Goal: Task Accomplishment & Management: Manage account settings

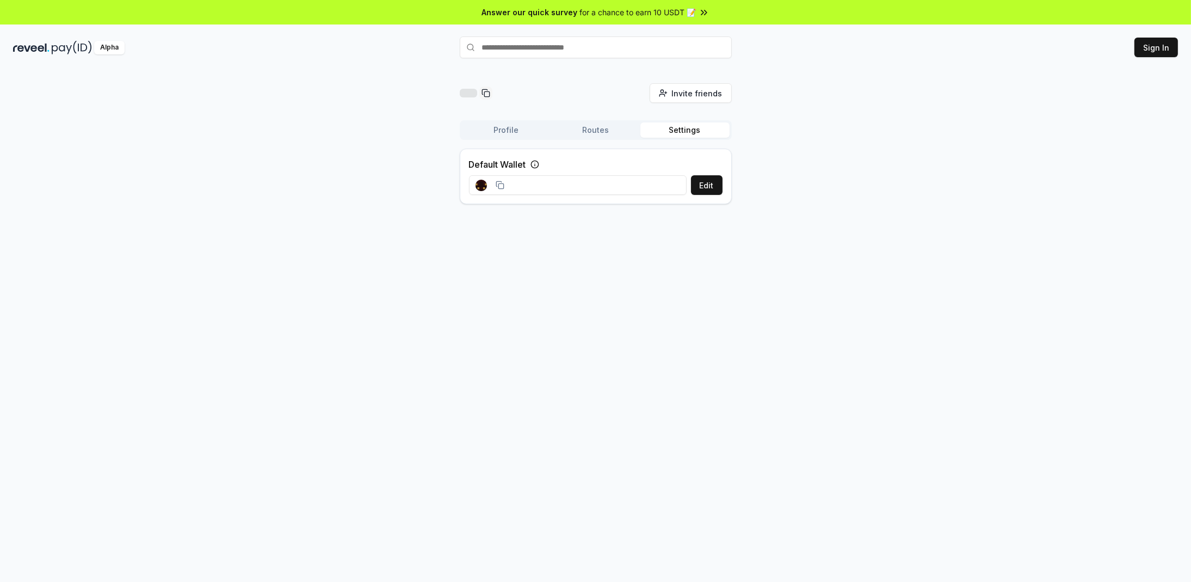
click at [586, 183] on input at bounding box center [578, 185] width 218 height 20
click at [616, 179] on input at bounding box center [578, 185] width 218 height 20
click at [535, 42] on input "text" at bounding box center [596, 47] width 272 height 22
click at [556, 173] on div "Default Wallet Edit" at bounding box center [596, 176] width 272 height 55
click at [485, 184] on rect at bounding box center [486, 184] width 2 height 2
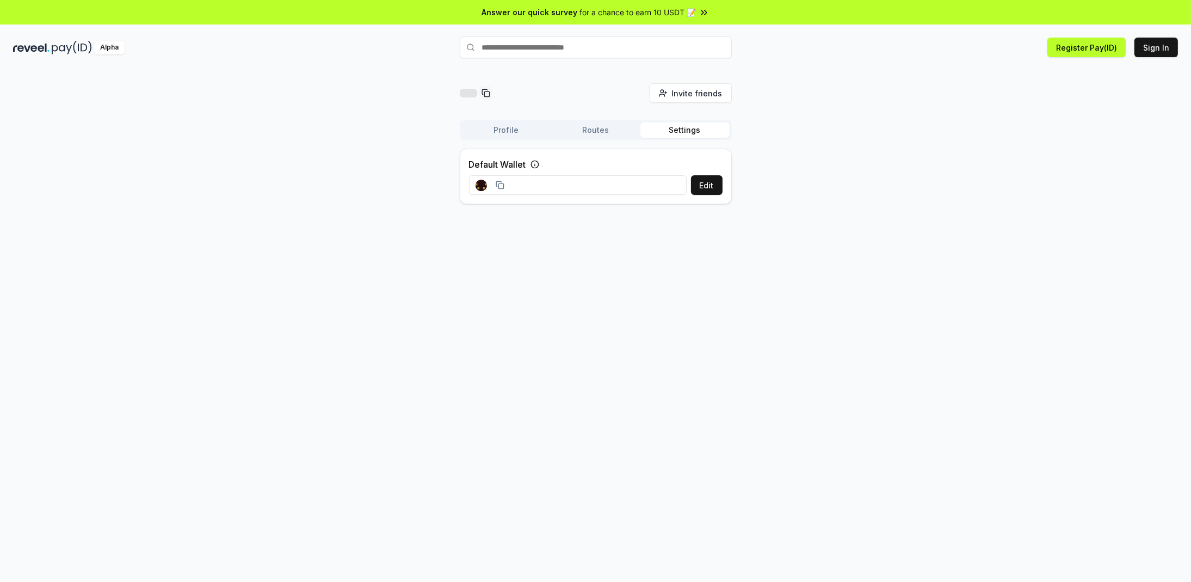
click at [537, 160] on icon at bounding box center [534, 164] width 9 height 9
click at [689, 180] on div "Edit" at bounding box center [596, 185] width 254 height 20
click at [696, 182] on button "Edit" at bounding box center [707, 185] width 32 height 20
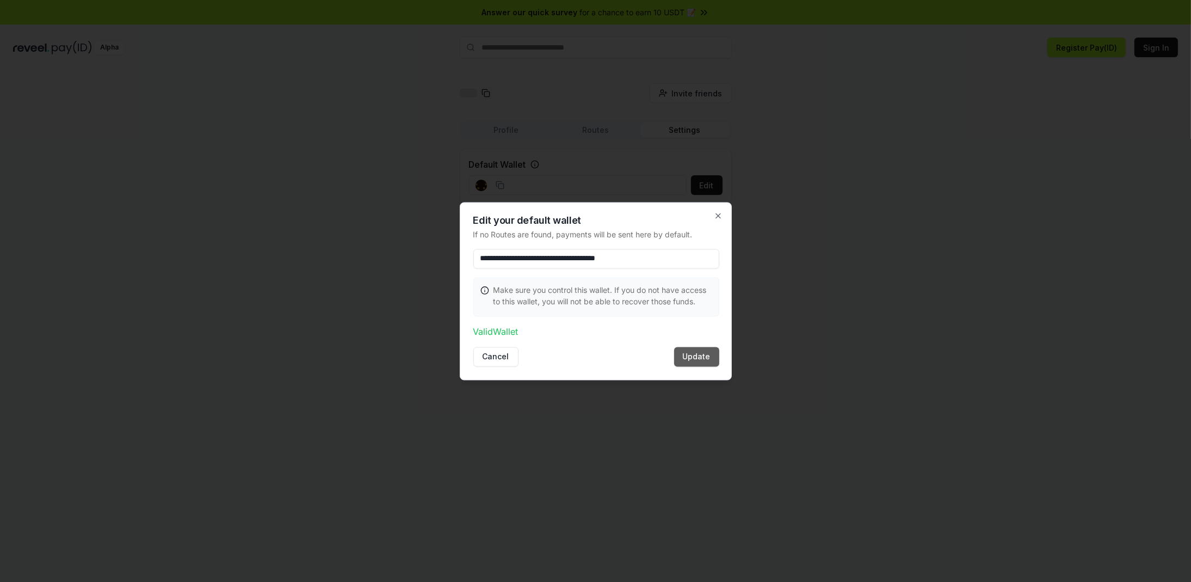
type input "**********"
click at [702, 356] on button "Update" at bounding box center [696, 357] width 45 height 20
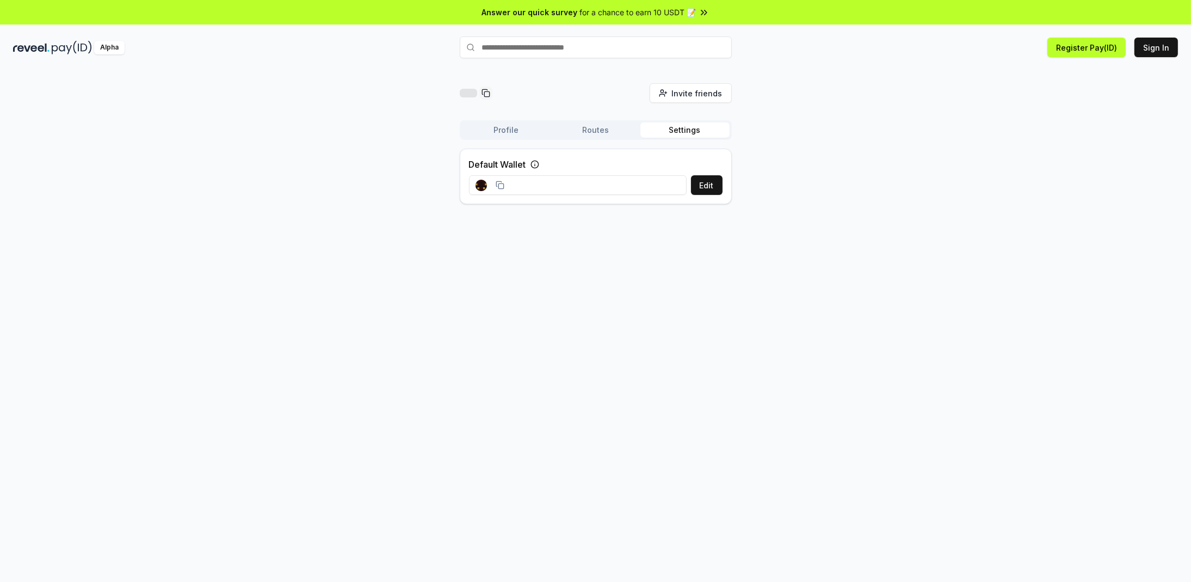
click at [656, 13] on span "for a chance to earn 10 USDT 📝" at bounding box center [638, 12] width 116 height 11
click at [718, 182] on button "Edit" at bounding box center [707, 185] width 32 height 20
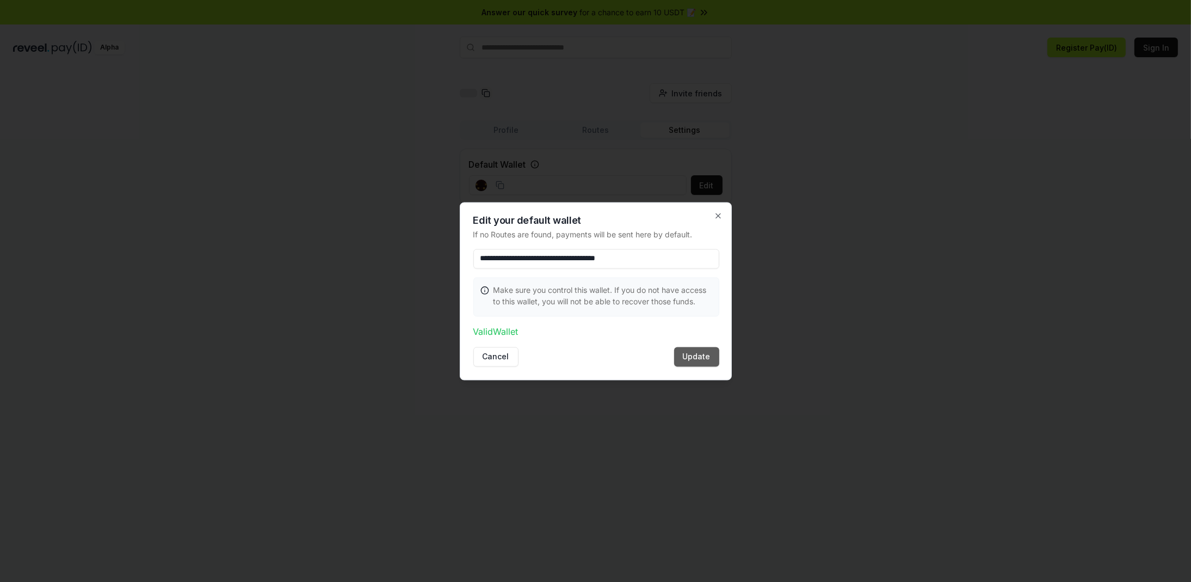
click at [707, 357] on button "Update" at bounding box center [696, 357] width 45 height 20
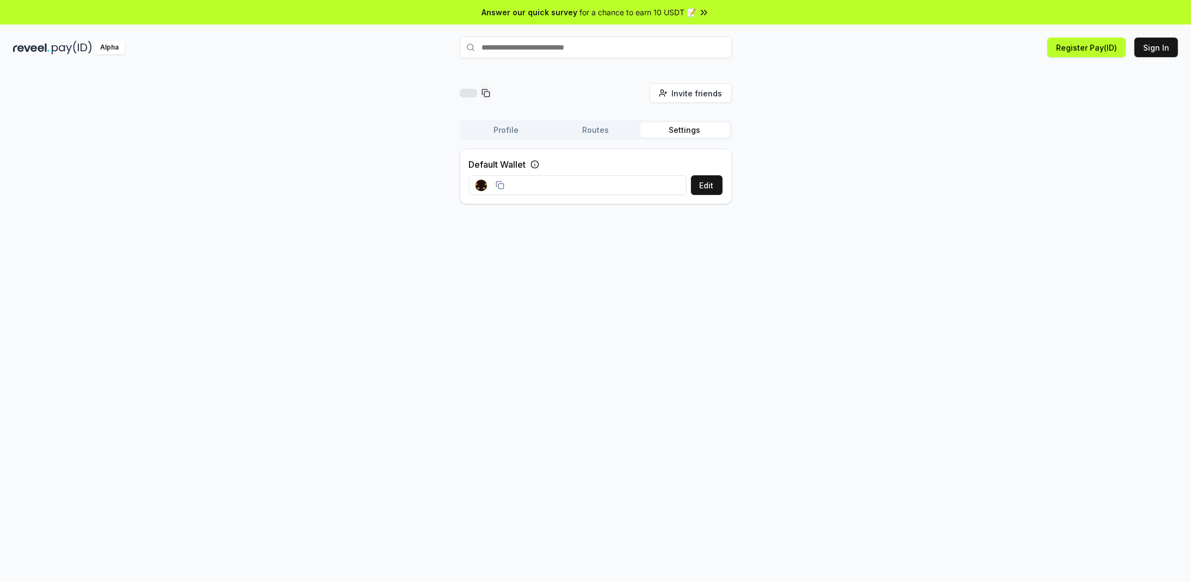
drag, startPoint x: 866, startPoint y: 111, endPoint x: 741, endPoint y: 55, distance: 136.4
click at [866, 111] on div "Invite friends Invite Profile Routes Settings Default Wallet Edit" at bounding box center [595, 147] width 1165 height 129
click at [1086, 47] on button "Register Pay(ID)" at bounding box center [1086, 48] width 78 height 20
click at [1158, 50] on button "Sign In" at bounding box center [1156, 48] width 44 height 20
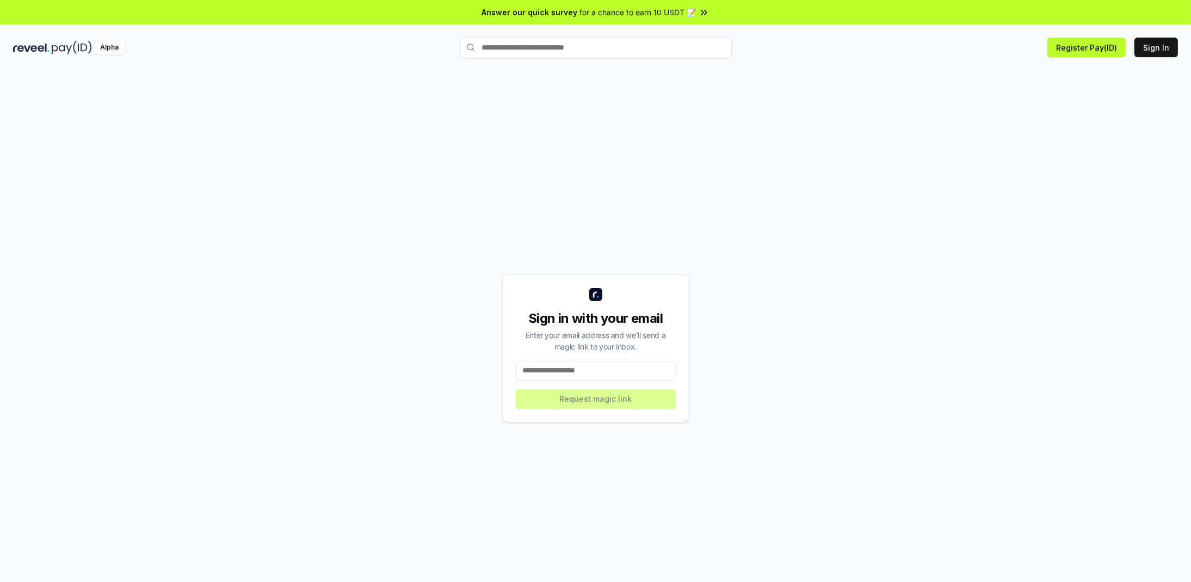
click at [566, 372] on input at bounding box center [596, 371] width 160 height 20
type input "*"
type input "**********"
click at [595, 406] on button "Request magic link" at bounding box center [596, 399] width 160 height 20
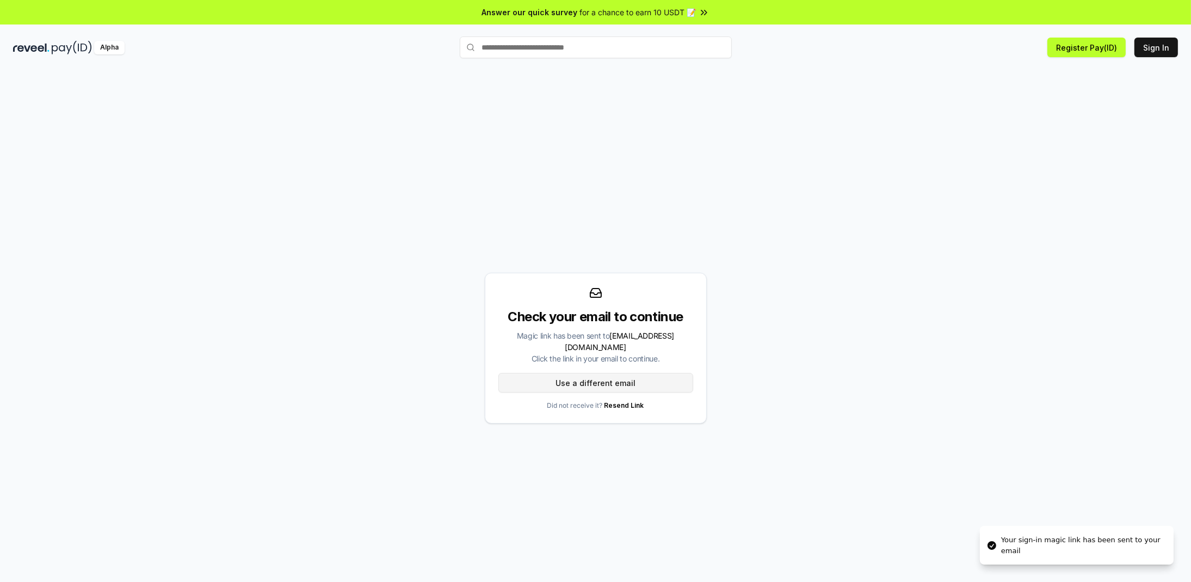
click at [641, 381] on button "Use a different email" at bounding box center [595, 383] width 195 height 20
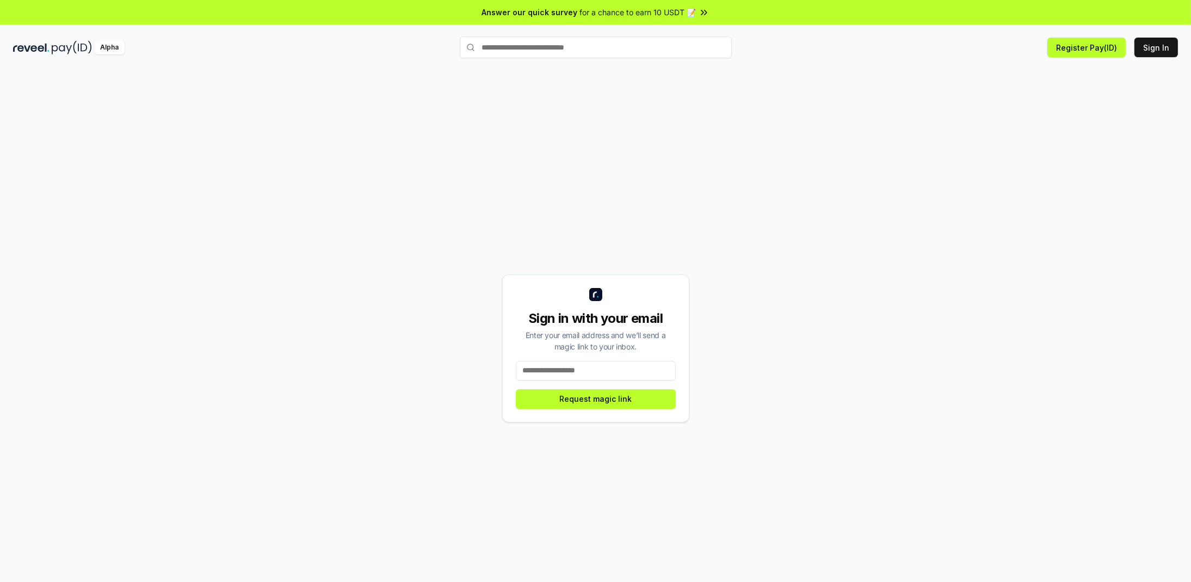
click at [616, 370] on input at bounding box center [596, 371] width 160 height 20
type input "*"
type input "**********"
click at [630, 401] on button "Request magic link" at bounding box center [596, 399] width 160 height 20
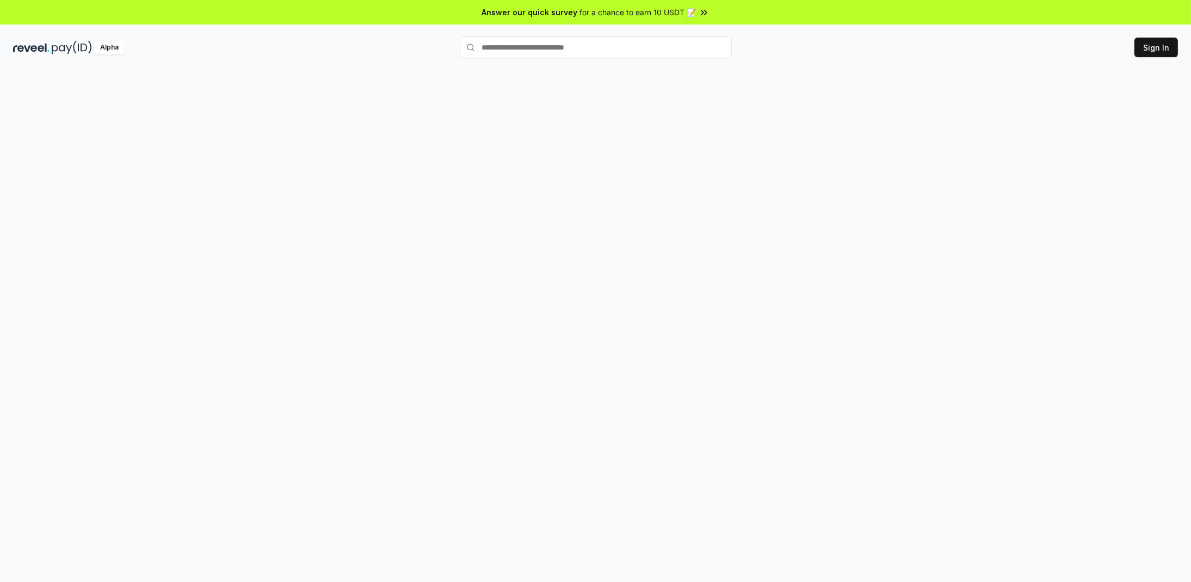
click at [852, 180] on div at bounding box center [595, 336] width 1191 height 551
click at [590, 54] on input "text" at bounding box center [596, 47] width 272 height 22
click at [588, 48] on input "text" at bounding box center [596, 47] width 272 height 22
type input "*******"
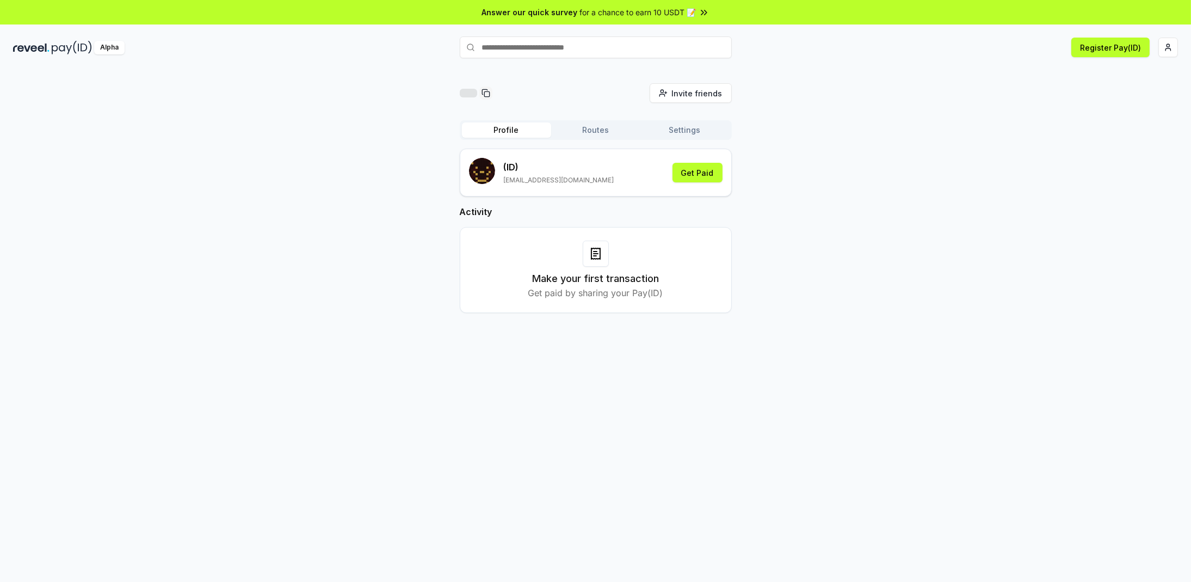
click at [693, 130] on button "Settings" at bounding box center [684, 129] width 89 height 15
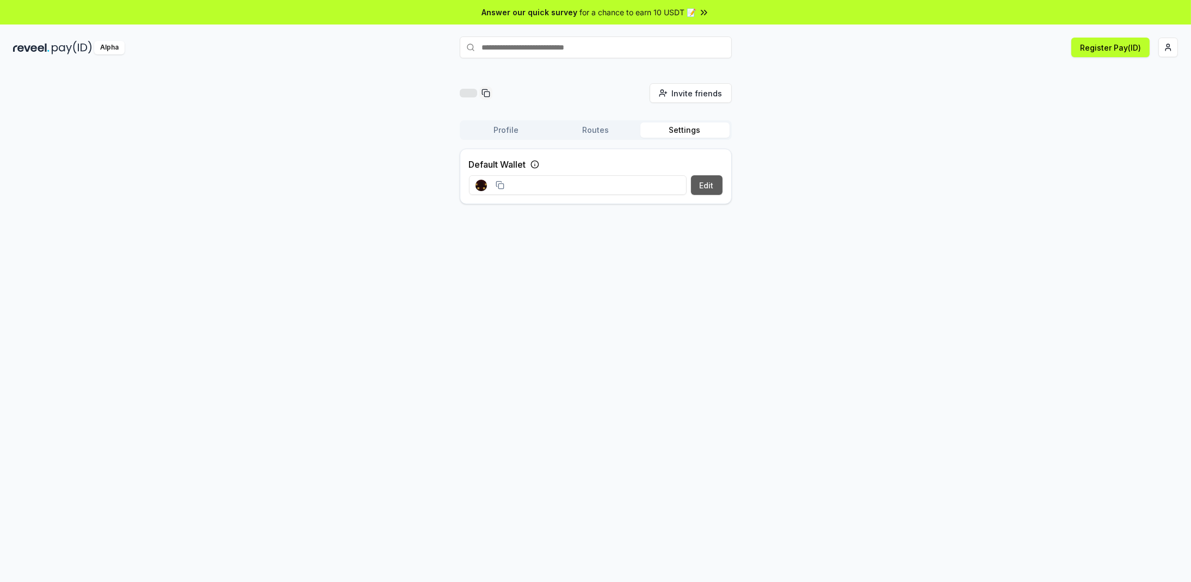
click at [707, 183] on button "Edit" at bounding box center [707, 185] width 32 height 20
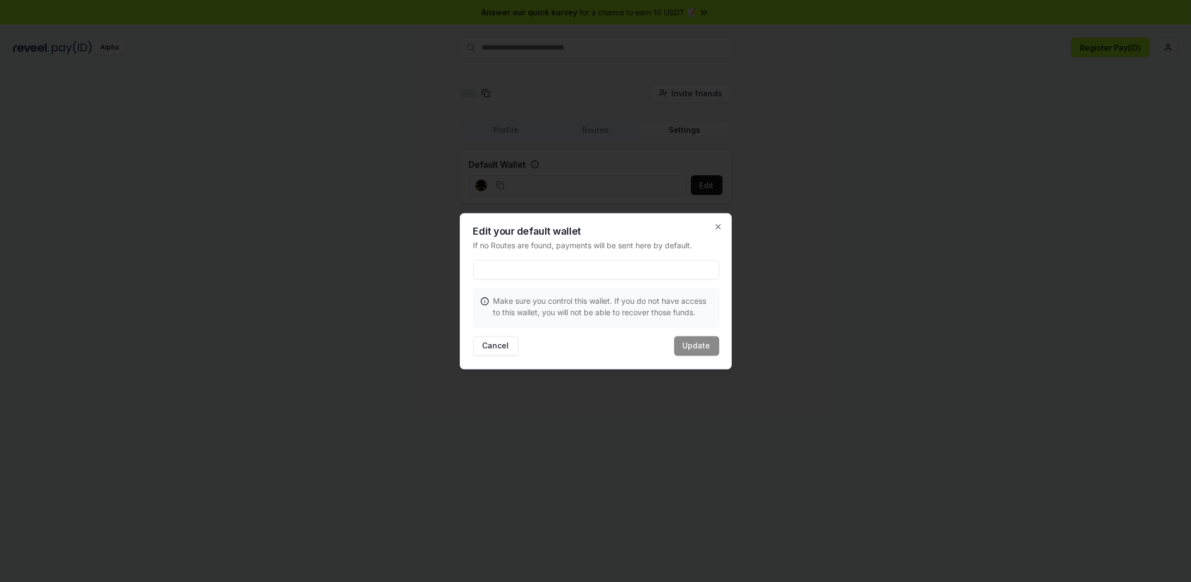
type input "**********"
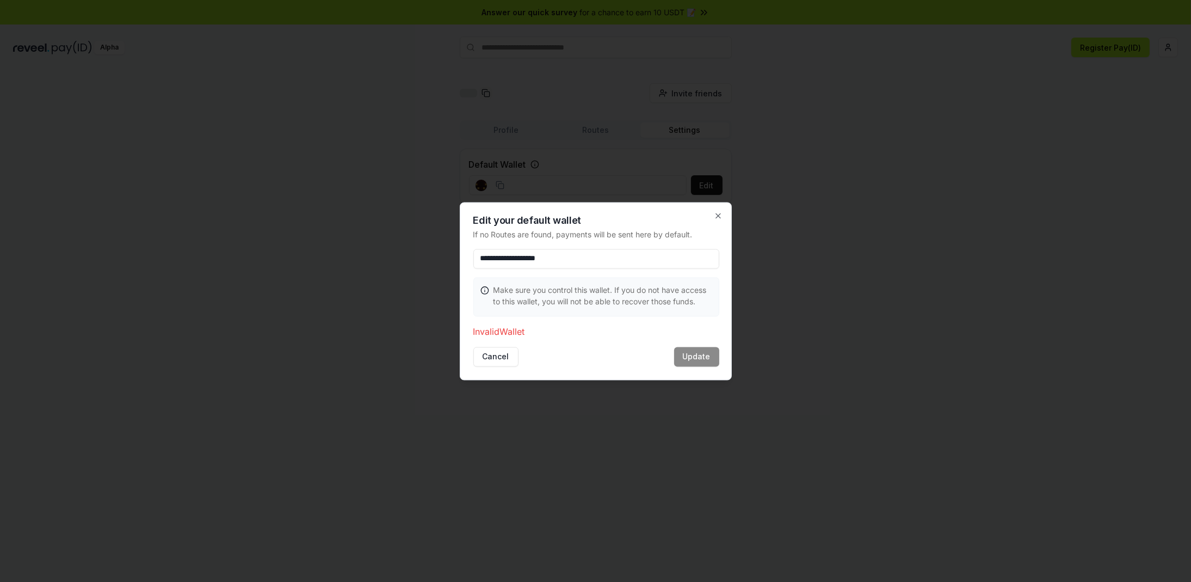
drag, startPoint x: 551, startPoint y: 264, endPoint x: 399, endPoint y: 256, distance: 152.0
click at [399, 256] on body "**********" at bounding box center [595, 291] width 1191 height 582
click at [610, 262] on input at bounding box center [596, 259] width 246 height 20
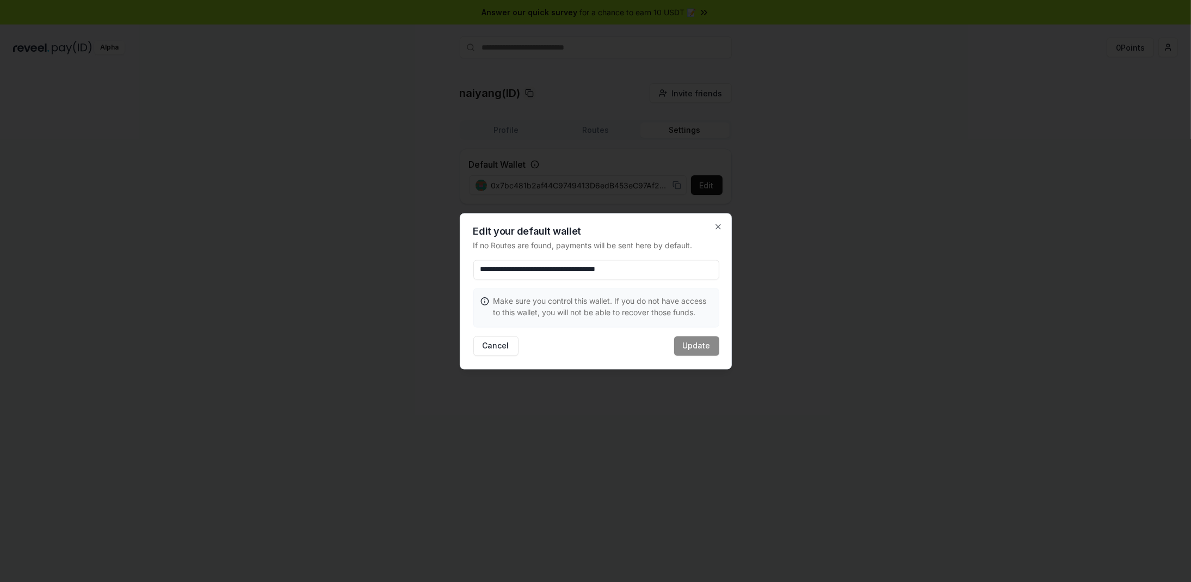
paste input "**********"
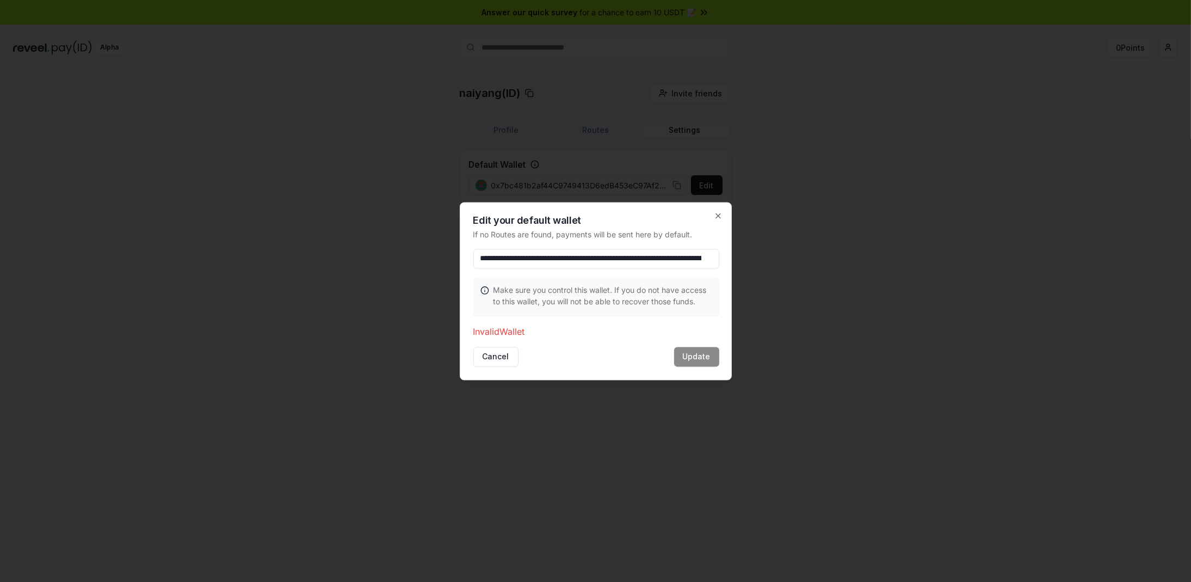
scroll to position [0, 149]
type input "**********"
click at [720, 212] on icon "button" at bounding box center [718, 215] width 9 height 9
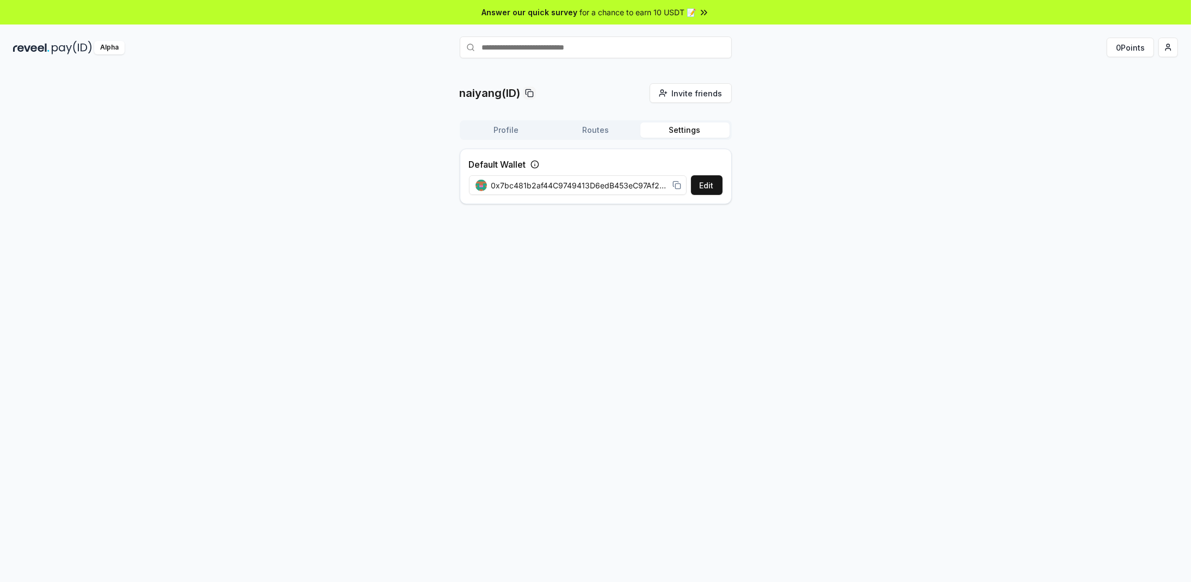
click at [627, 184] on span "0x7bc481b2af44C9749413D6edB453eC97Af22fe03" at bounding box center [579, 185] width 177 height 11
click at [703, 188] on button "Edit" at bounding box center [707, 185] width 32 height 20
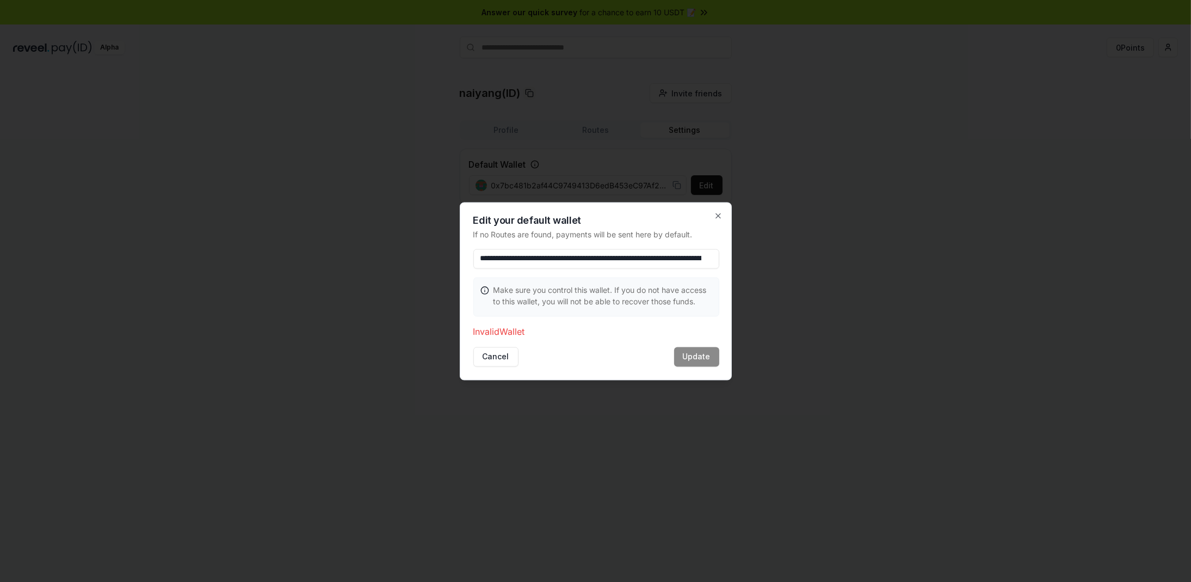
click at [673, 258] on input "**********" at bounding box center [596, 259] width 246 height 20
drag, startPoint x: 658, startPoint y: 258, endPoint x: 812, endPoint y: 258, distance: 154.0
click at [812, 258] on body "**********" at bounding box center [595, 291] width 1191 height 582
click at [714, 219] on icon "button" at bounding box center [718, 215] width 9 height 9
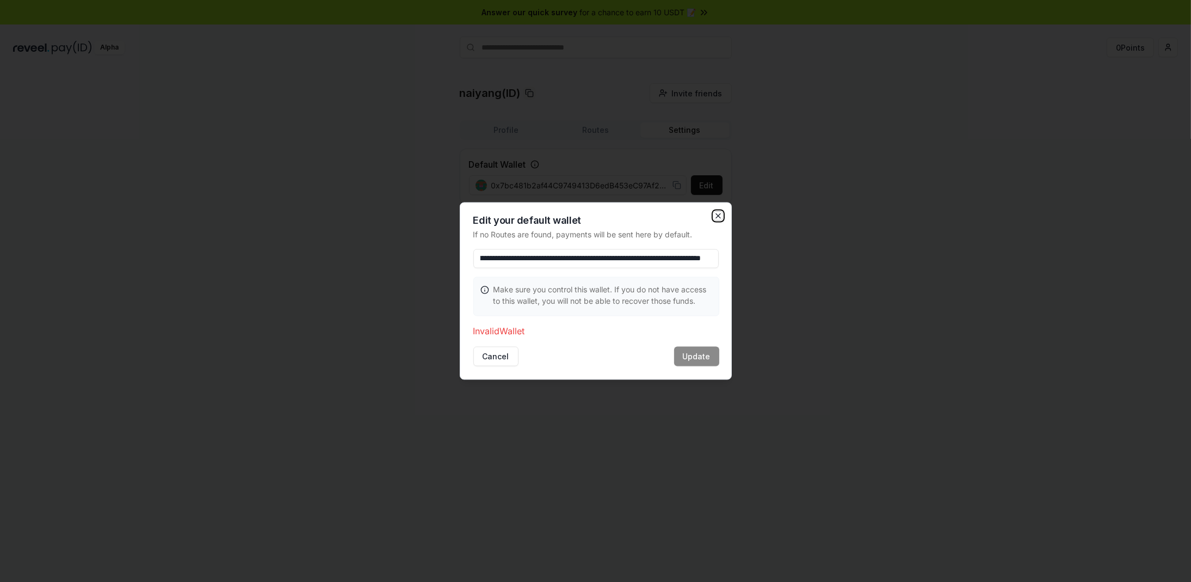
scroll to position [0, 0]
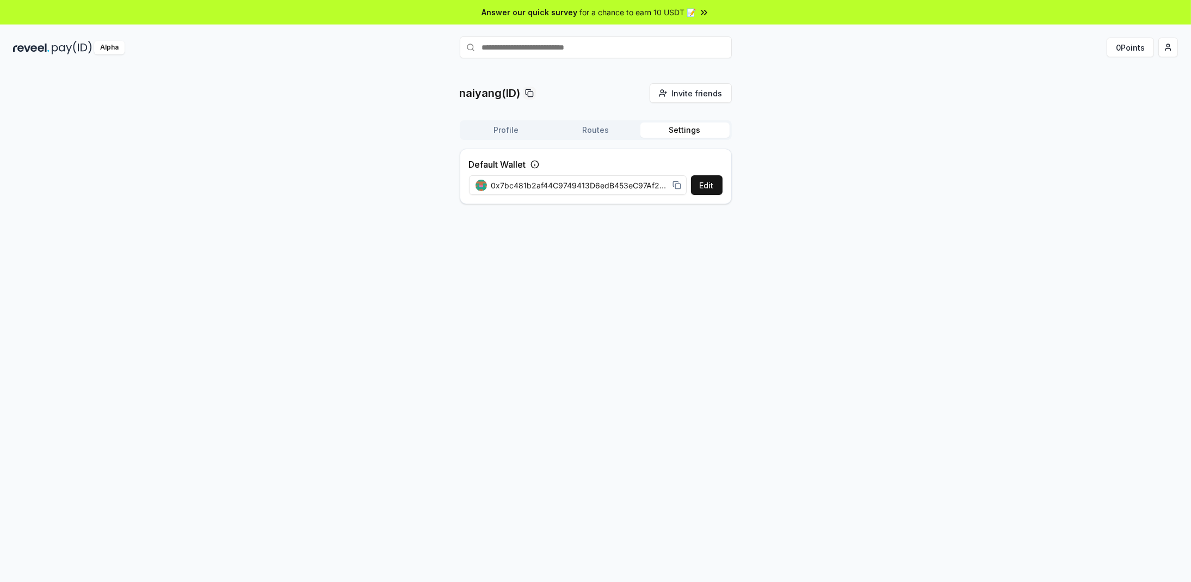
click at [771, 215] on div "naiyang(ID) Invite friends Invite Profile Routes Settings Default Wallet Edit 0…" at bounding box center [595, 336] width 1191 height 551
drag, startPoint x: 636, startPoint y: 184, endPoint x: 710, endPoint y: 184, distance: 74.0
click at [712, 184] on div "Edit 0x7bc481b2af44C9749413D6edB453eC97Af22fe03" at bounding box center [596, 185] width 254 height 20
click at [646, 182] on span "0x7bc481b2af44C9749413D6edB453eC97Af22fe03" at bounding box center [579, 185] width 177 height 11
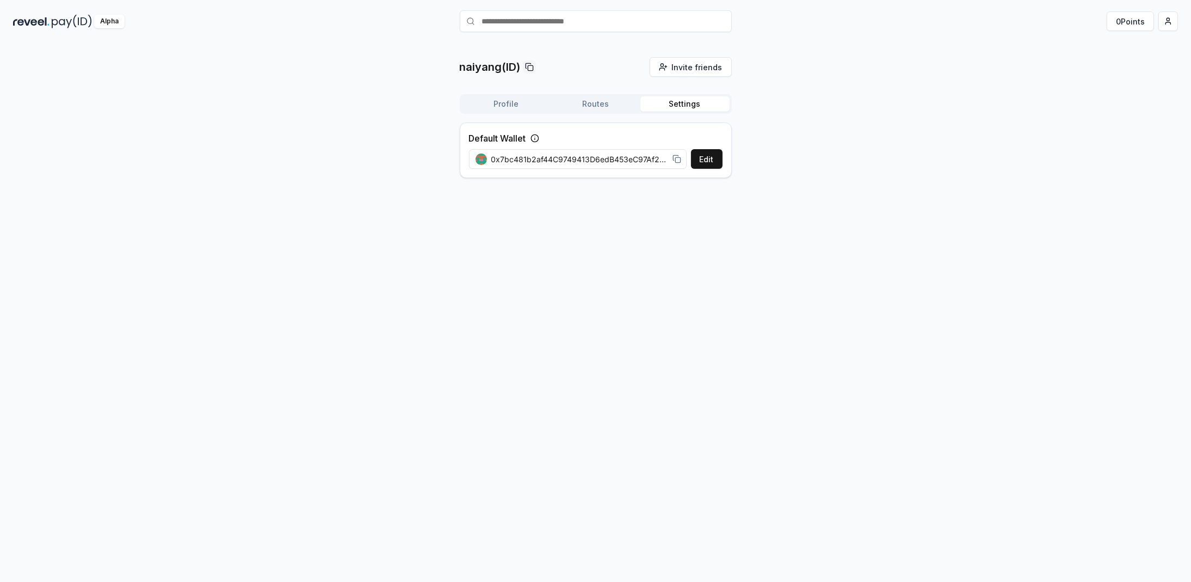
click at [536, 143] on button at bounding box center [534, 138] width 9 height 13
click at [534, 137] on icon at bounding box center [534, 136] width 9 height 9
click at [590, 100] on button "Routes" at bounding box center [595, 99] width 89 height 15
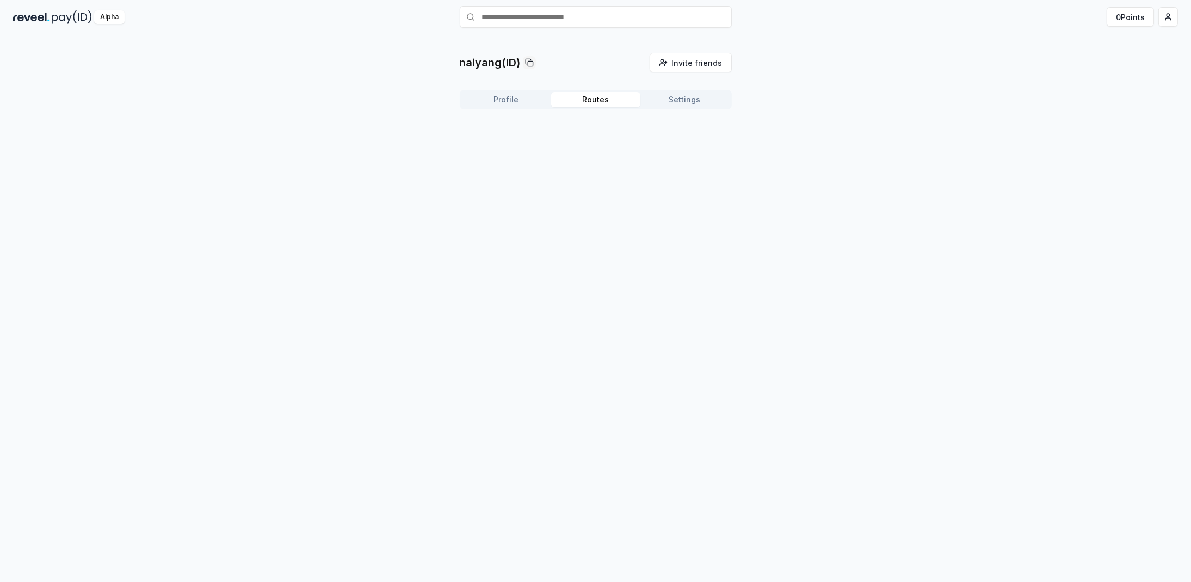
click at [512, 100] on button "Profile" at bounding box center [506, 99] width 89 height 15
click at [699, 92] on button "Settings" at bounding box center [684, 99] width 89 height 15
click at [708, 146] on button "Edit" at bounding box center [707, 155] width 32 height 20
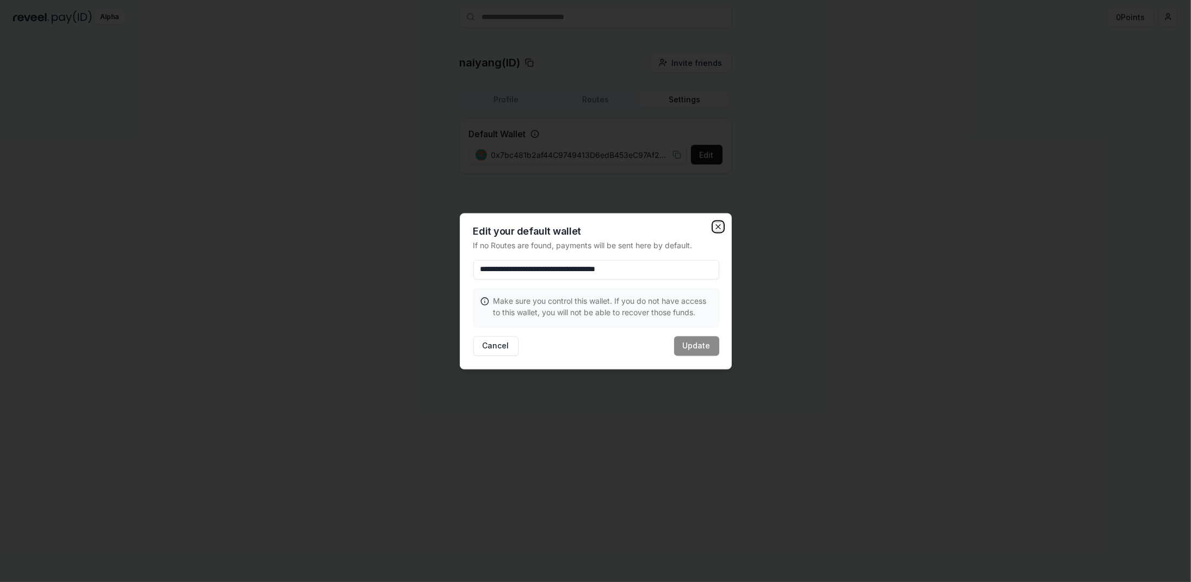
click at [720, 226] on icon "button" at bounding box center [718, 226] width 9 height 9
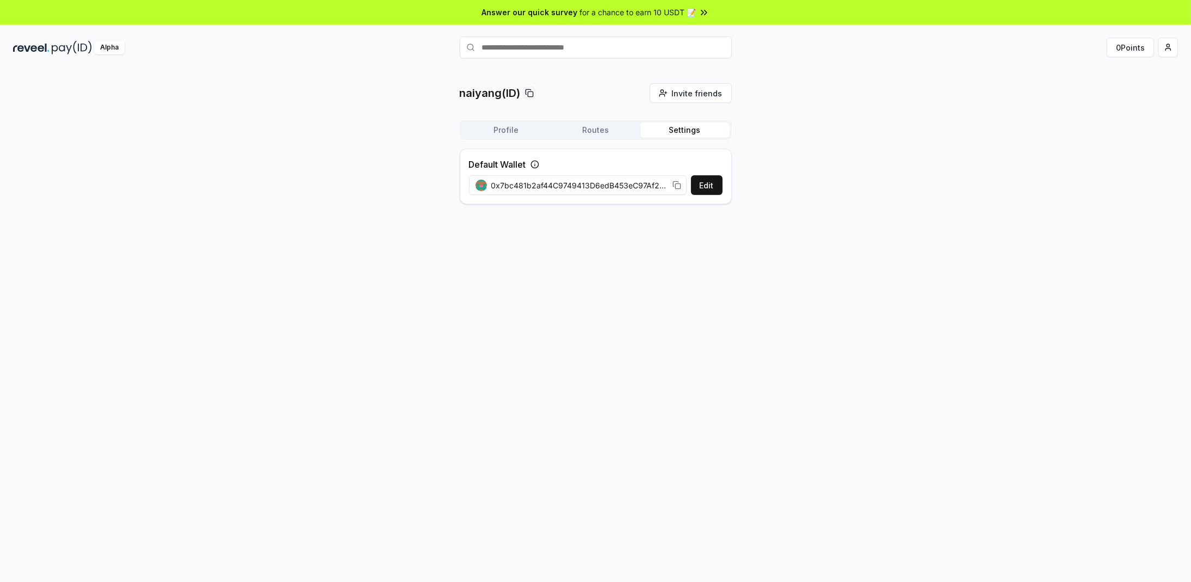
click at [536, 162] on icon at bounding box center [534, 164] width 9 height 9
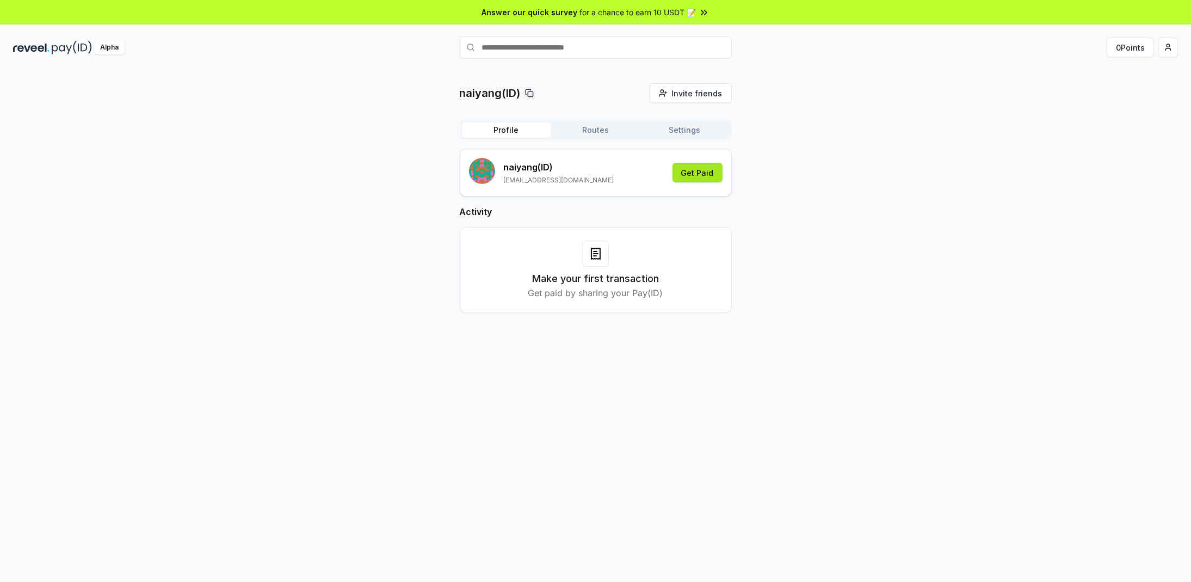
click at [701, 174] on button "Get Paid" at bounding box center [697, 173] width 50 height 20
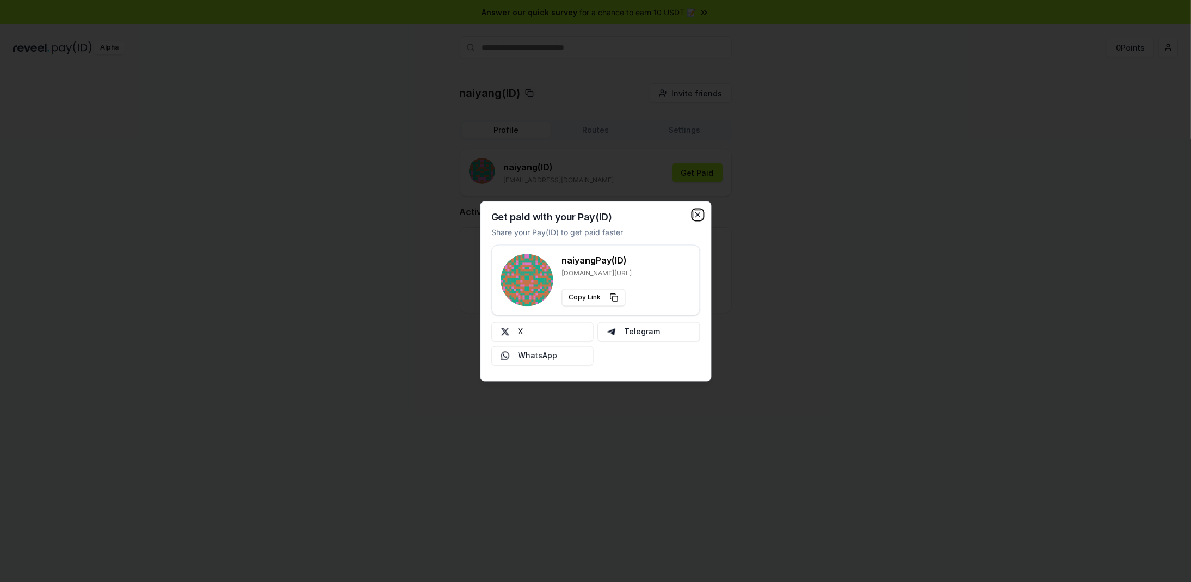
click at [700, 217] on icon "button" at bounding box center [697, 214] width 4 height 4
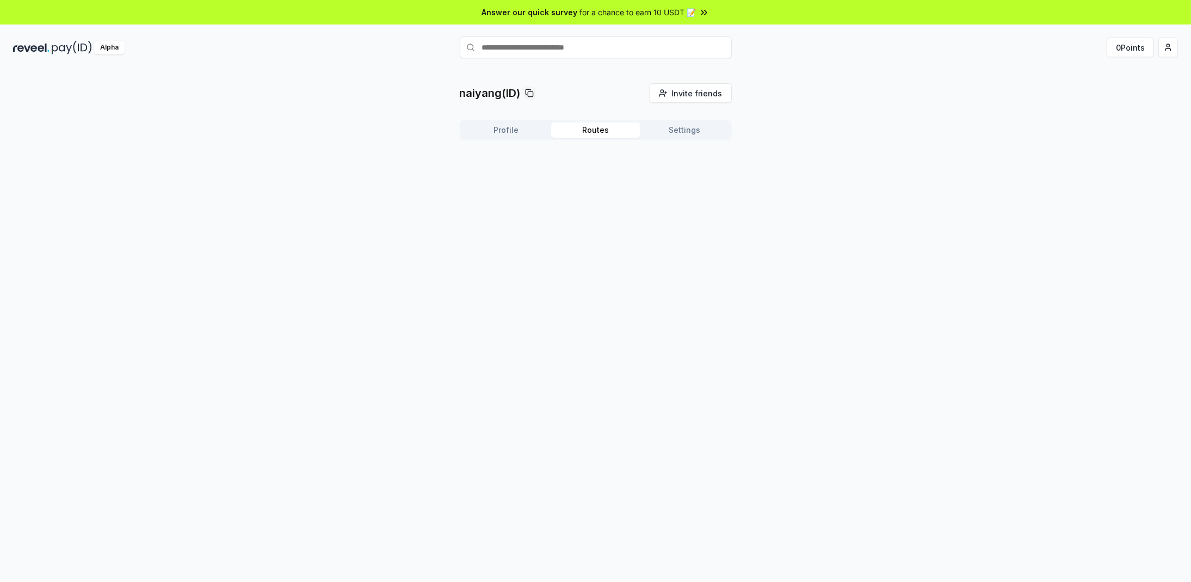
click at [602, 137] on button "Routes" at bounding box center [595, 129] width 89 height 15
click at [694, 126] on button "Settings" at bounding box center [684, 129] width 89 height 15
click at [527, 131] on button "Profile" at bounding box center [506, 129] width 89 height 15
click at [603, 41] on input "text" at bounding box center [596, 47] width 272 height 22
click at [523, 154] on div at bounding box center [595, 336] width 1191 height 551
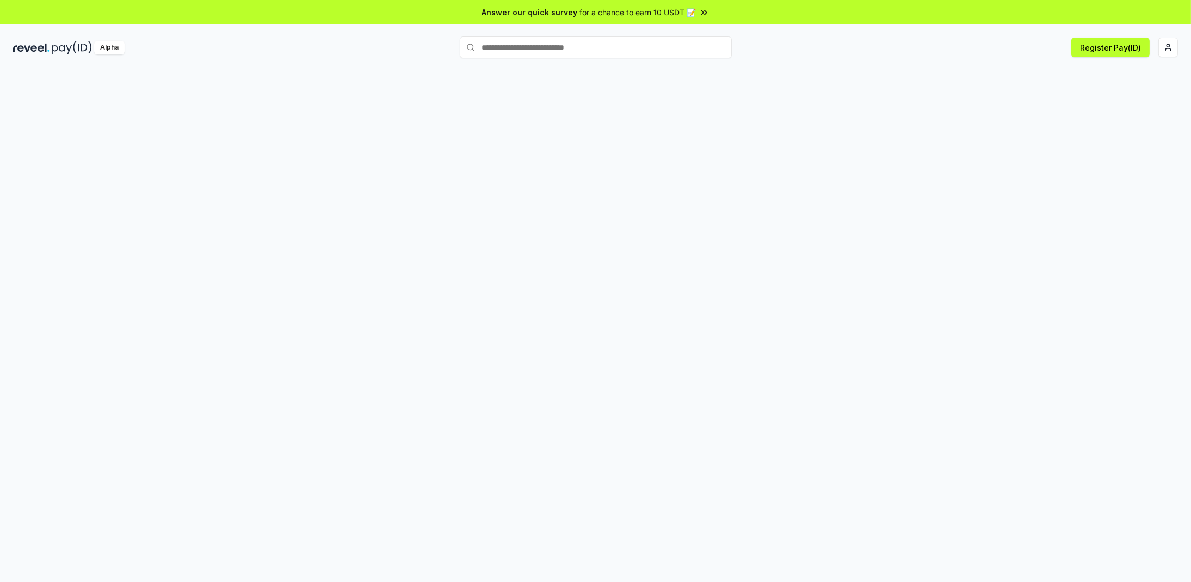
click at [557, 47] on input "text" at bounding box center [596, 47] width 272 height 22
type input "*******"
click at [709, 72] on span "Register" at bounding box center [708, 68] width 36 height 16
click at [1122, 50] on button "Register Pay(ID)" at bounding box center [1110, 48] width 78 height 20
click at [1094, 55] on button "Register Pay(ID)" at bounding box center [1110, 48] width 78 height 20
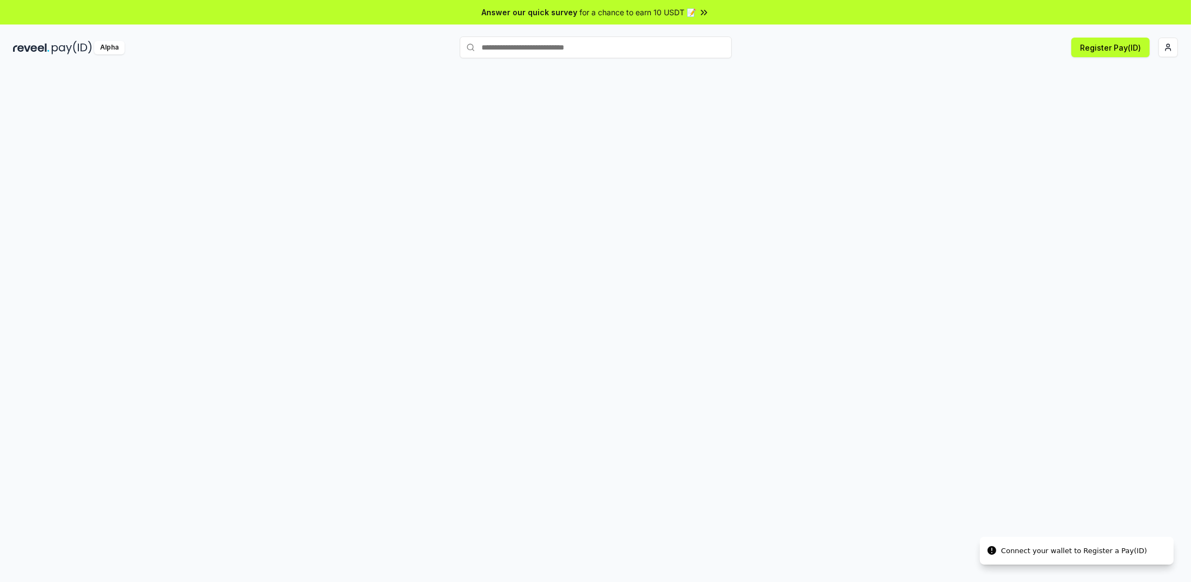
click at [543, 45] on input "text" at bounding box center [596, 47] width 272 height 22
click at [1168, 53] on html "Answer our quick survey for a chance to earn 10 USDT 📝 Alpha Register Pay(ID)" at bounding box center [595, 291] width 1191 height 582
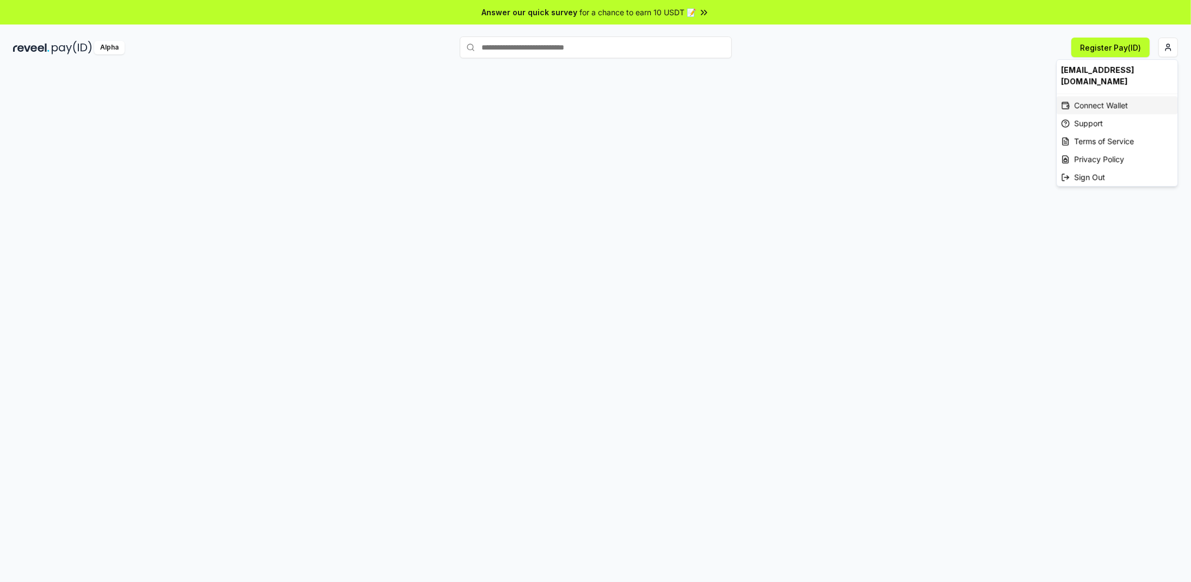
click at [1126, 96] on div "Connect Wallet" at bounding box center [1116, 105] width 121 height 18
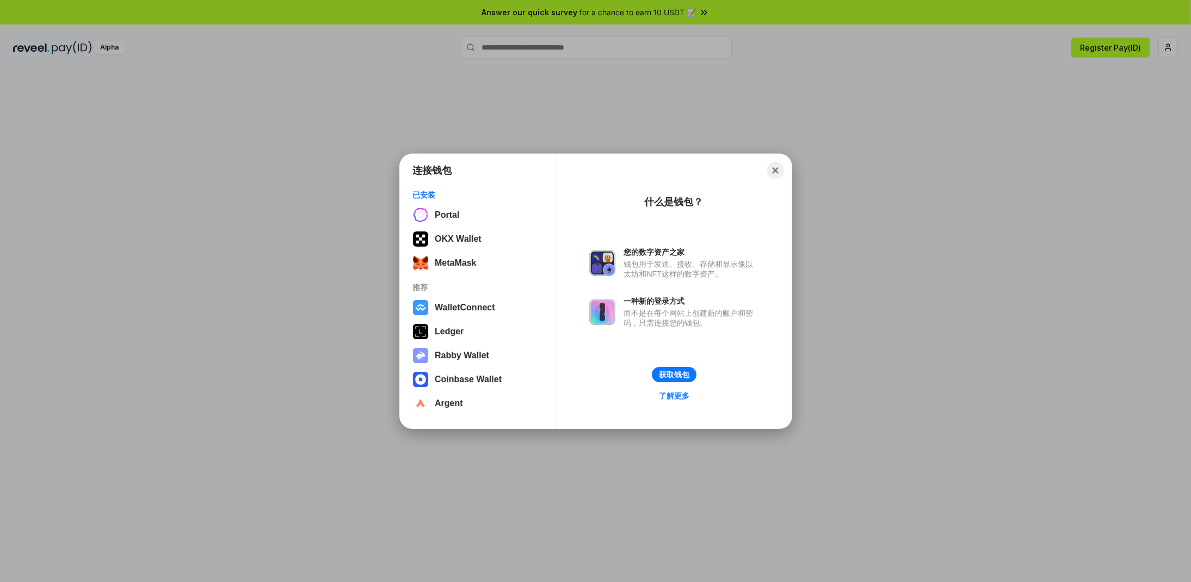
click at [772, 168] on button "Close" at bounding box center [775, 170] width 17 height 17
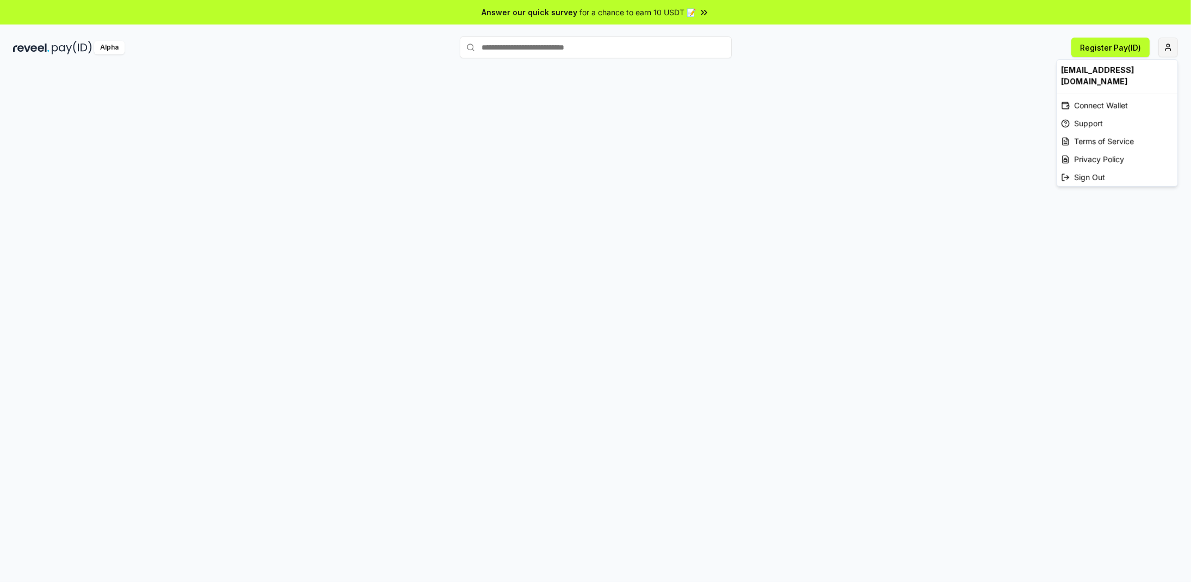
click at [1167, 48] on html "Answer our quick survey for a chance to earn 10 USDT 📝 Alpha Register Pay(ID) l…" at bounding box center [595, 291] width 1191 height 582
click at [1116, 96] on div "Connect Wallet" at bounding box center [1116, 105] width 121 height 18
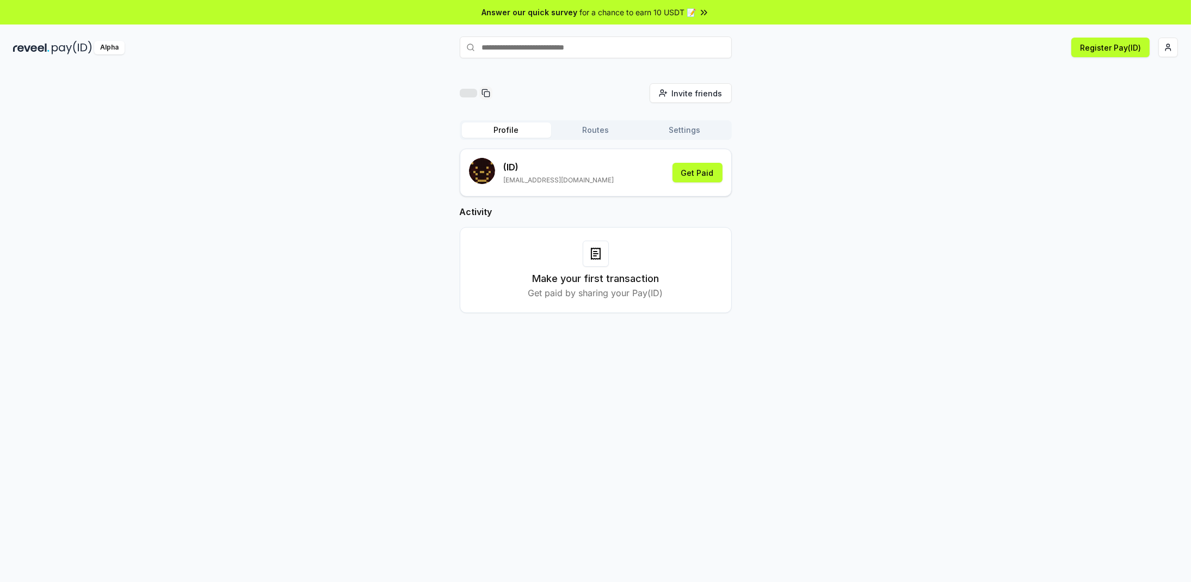
click at [679, 124] on button "Settings" at bounding box center [684, 129] width 89 height 15
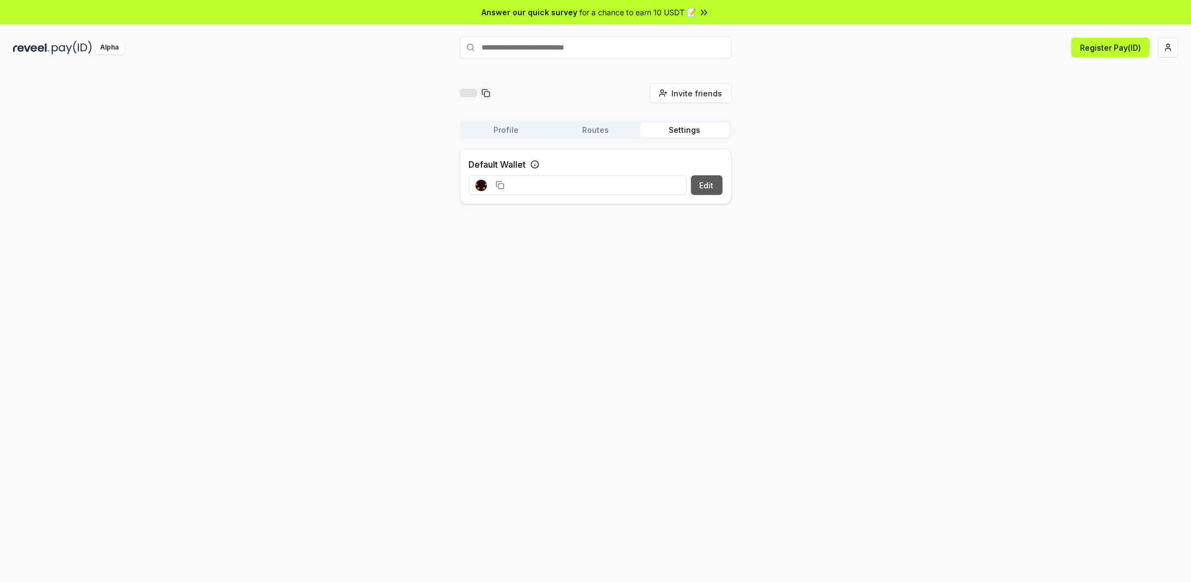
click at [717, 182] on button "Edit" at bounding box center [707, 185] width 32 height 20
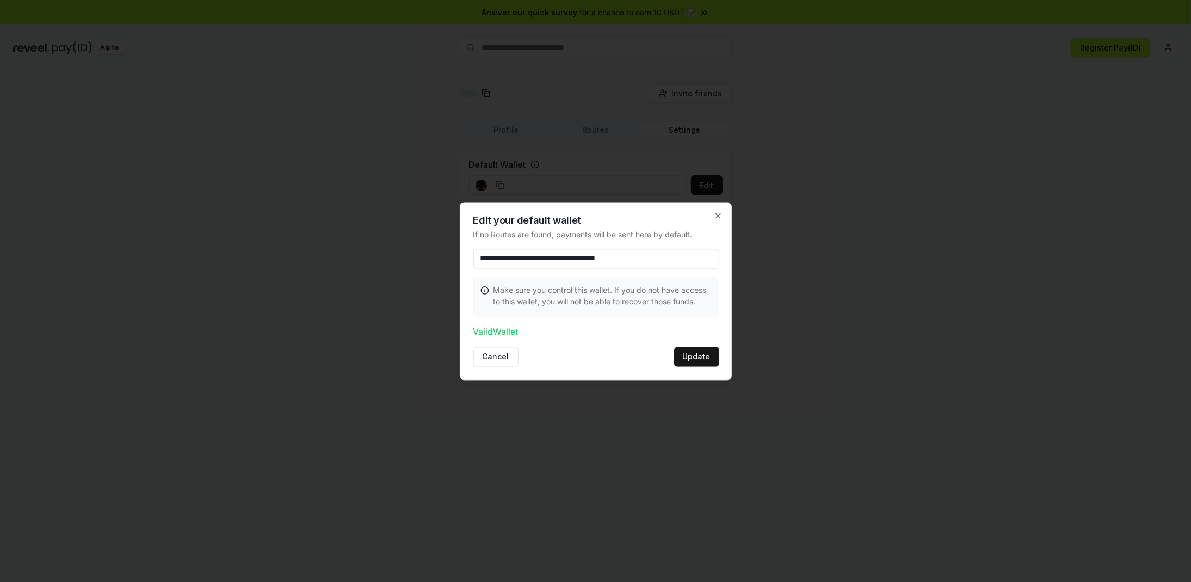
type input "**********"
drag, startPoint x: 681, startPoint y: 261, endPoint x: 354, endPoint y: 264, distance: 327.0
click at [354, 264] on body "**********" at bounding box center [595, 291] width 1191 height 582
paste input "**********"
type input "**********"
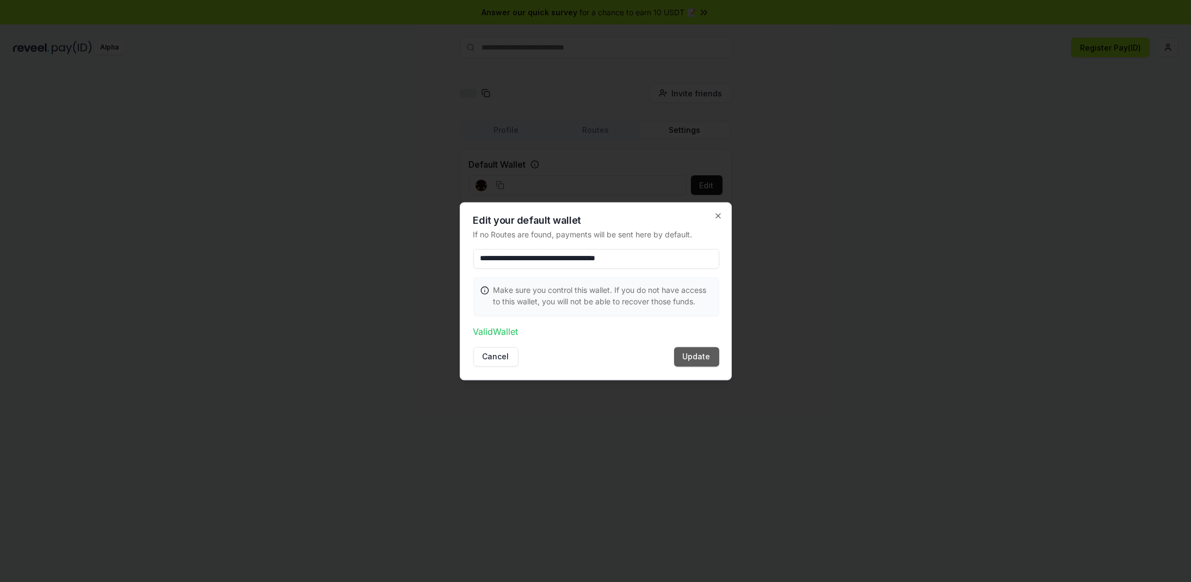
click at [690, 359] on button "Update" at bounding box center [696, 357] width 45 height 20
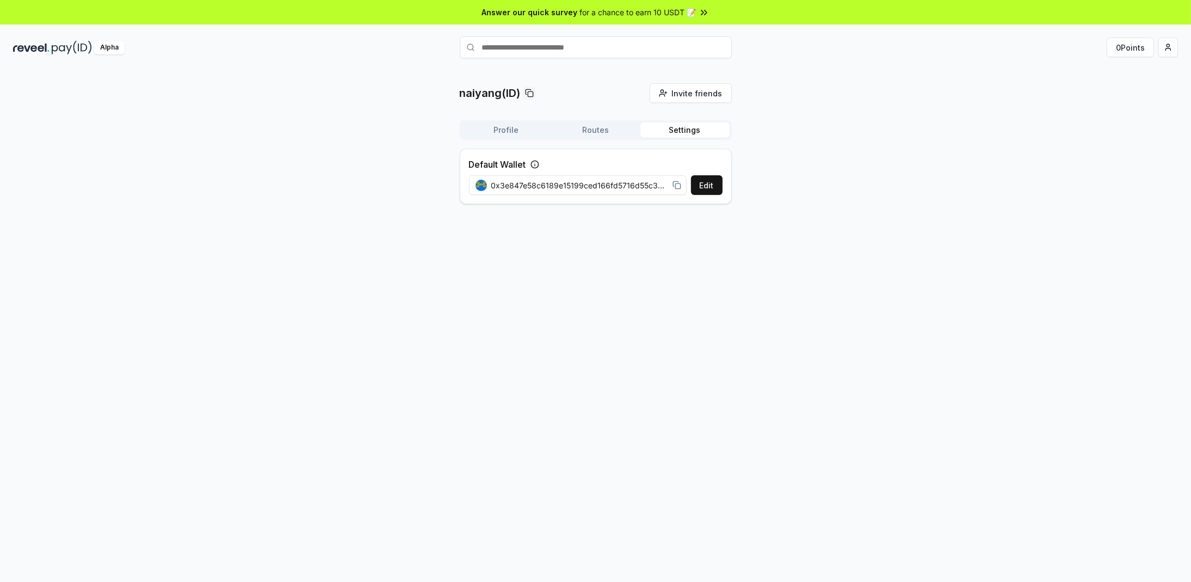
click at [675, 183] on rect at bounding box center [677, 185] width 5 height 5
click at [702, 182] on button "Edit" at bounding box center [707, 185] width 32 height 20
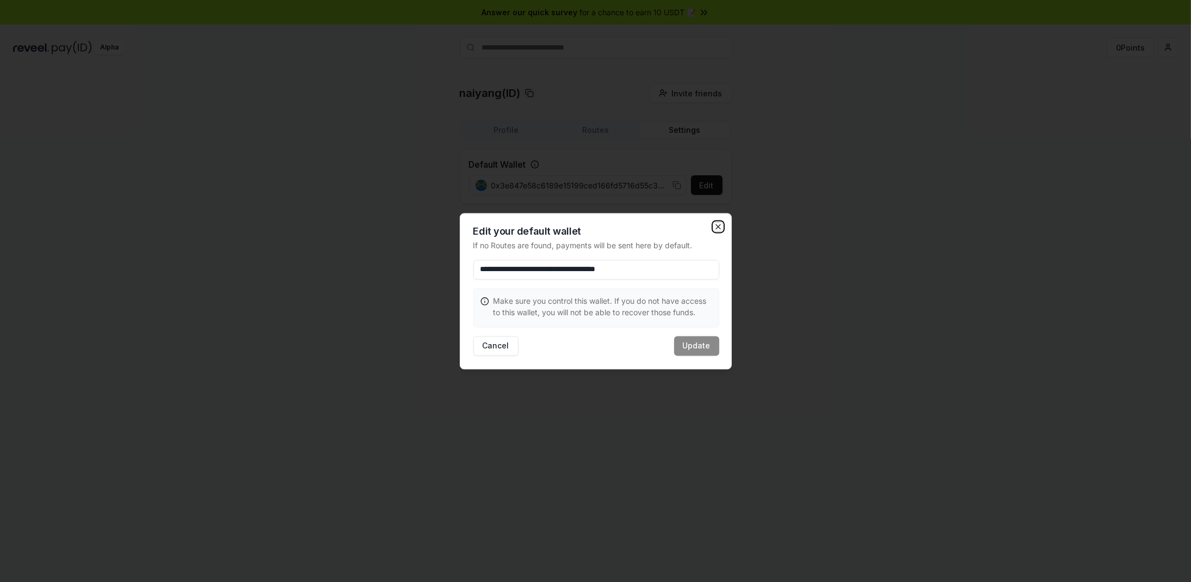
click at [719, 225] on icon "button" at bounding box center [718, 226] width 4 height 4
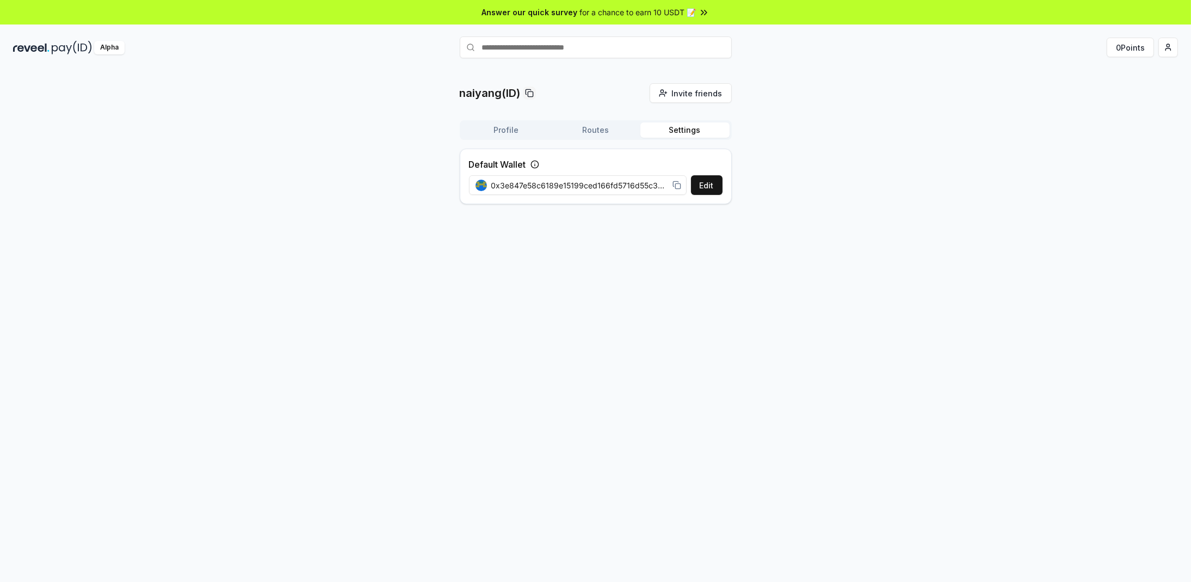
click at [59, 48] on img at bounding box center [72, 48] width 40 height 14
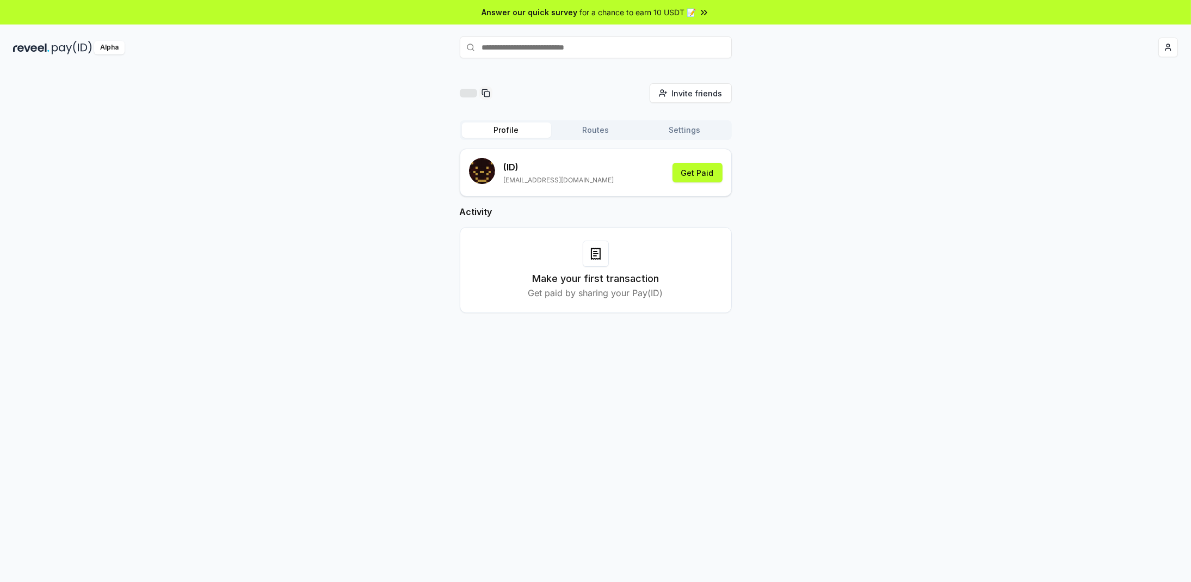
click at [689, 127] on button "Settings" at bounding box center [684, 129] width 89 height 15
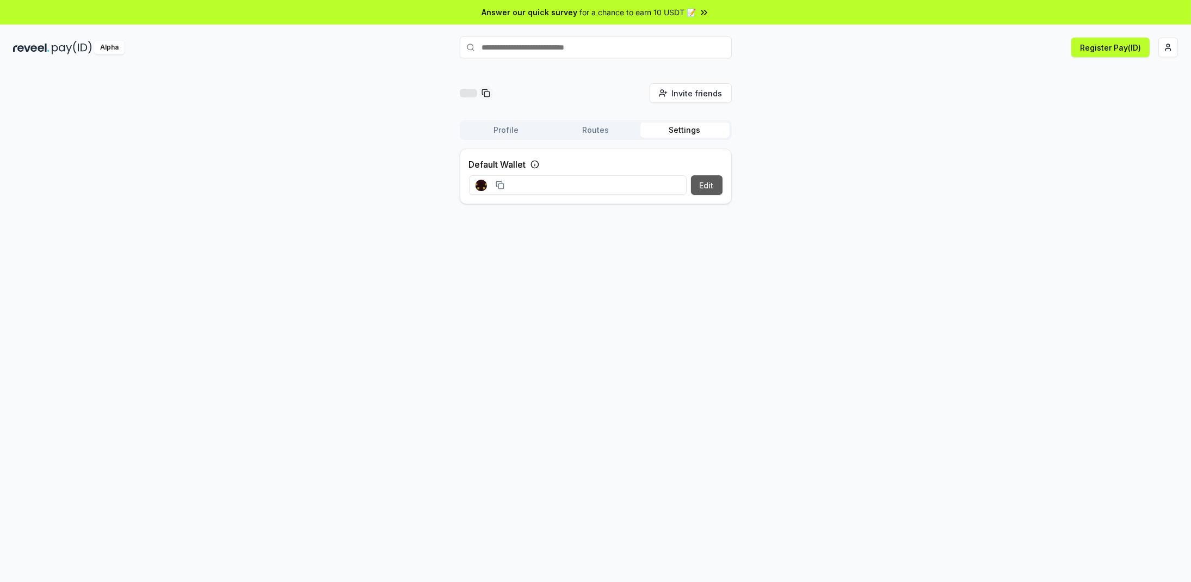
click at [697, 183] on button "Edit" at bounding box center [707, 185] width 32 height 20
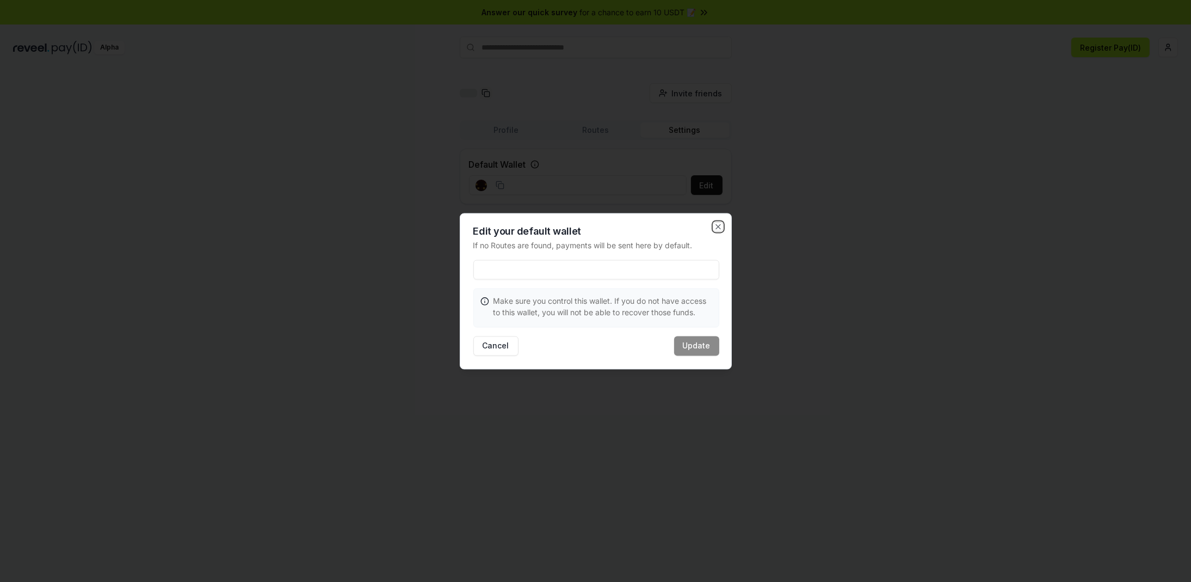
click at [719, 223] on icon "button" at bounding box center [718, 226] width 9 height 9
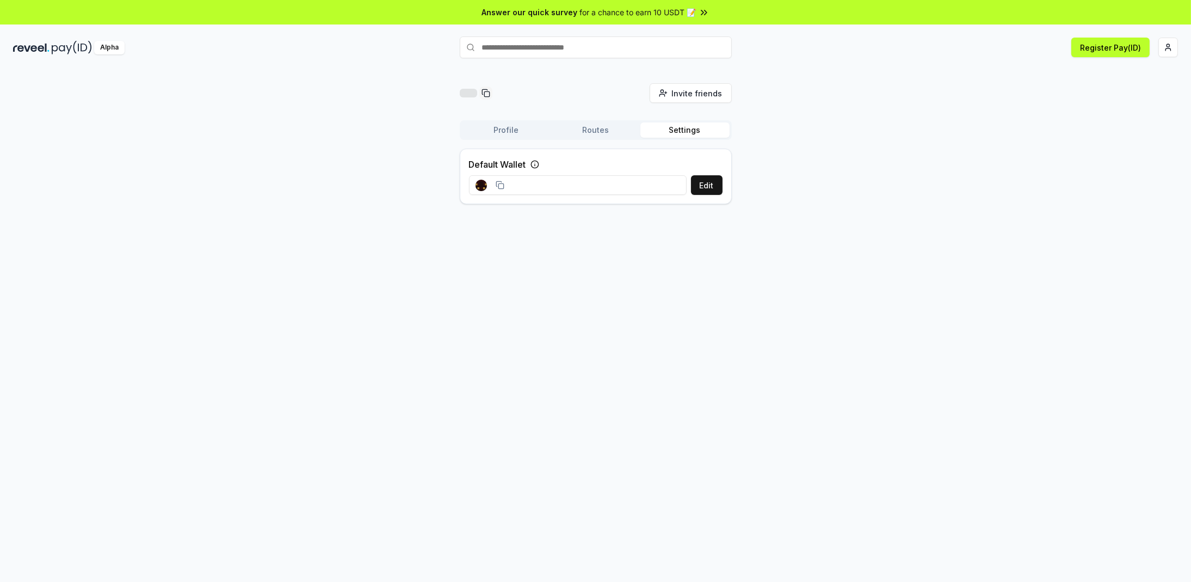
click at [503, 182] on icon at bounding box center [500, 185] width 9 height 9
click at [498, 183] on rect at bounding box center [500, 185] width 5 height 5
click at [595, 118] on div "Invite friends Invite Profile Routes Settings Default Wallet Edit" at bounding box center [596, 147] width 272 height 129
click at [552, 128] on button "Routes" at bounding box center [595, 129] width 89 height 15
click at [507, 128] on button "Profile" at bounding box center [506, 129] width 89 height 15
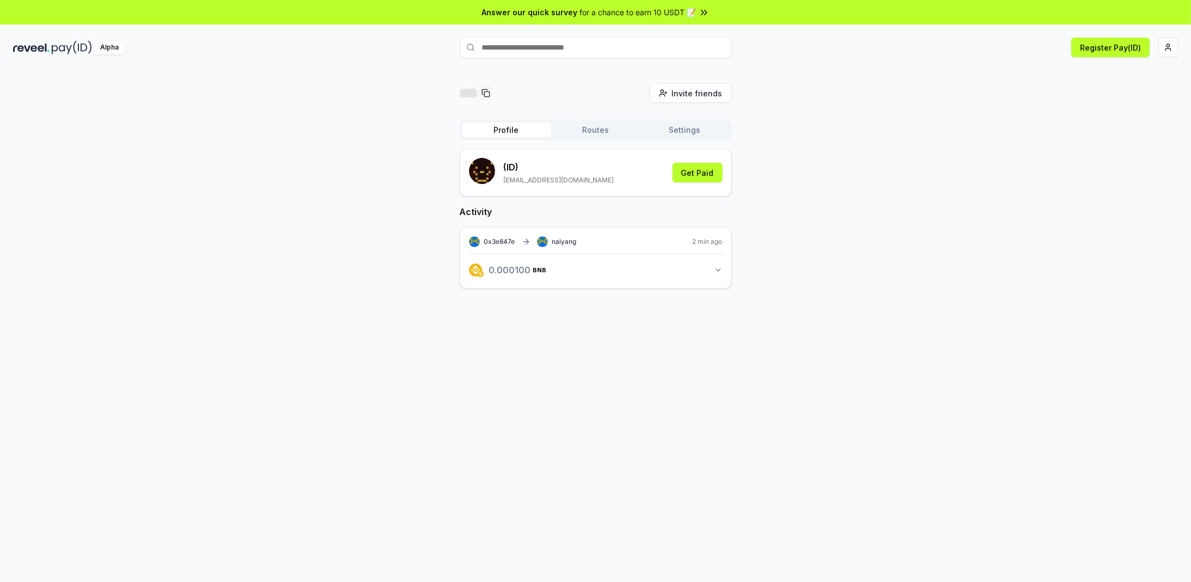
click at [553, 240] on span "naiyang" at bounding box center [564, 241] width 24 height 9
click at [525, 242] on icon at bounding box center [525, 242] width 5 height 0
drag, startPoint x: 732, startPoint y: 264, endPoint x: 725, endPoint y: 273, distance: 11.2
click at [733, 264] on div "Invite friends Invite Profile Routes Settings (ID) lionlai013@gmail.com Get Pai…" at bounding box center [595, 194] width 1165 height 223
click at [719, 269] on icon "button" at bounding box center [718, 270] width 4 height 2
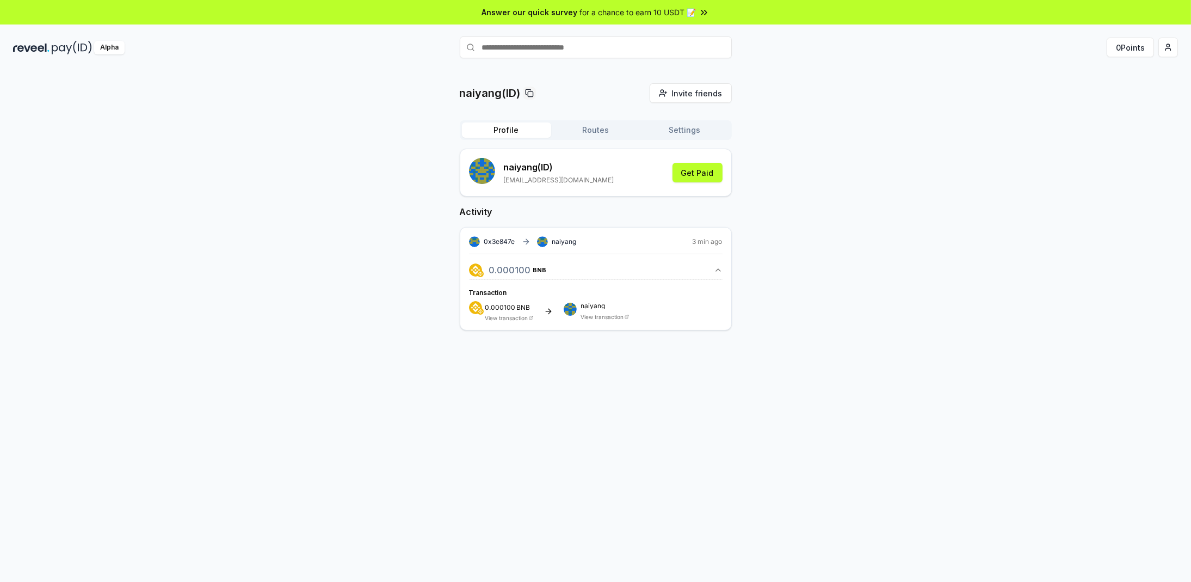
click at [622, 314] on link "View transaction" at bounding box center [602, 316] width 43 height 7
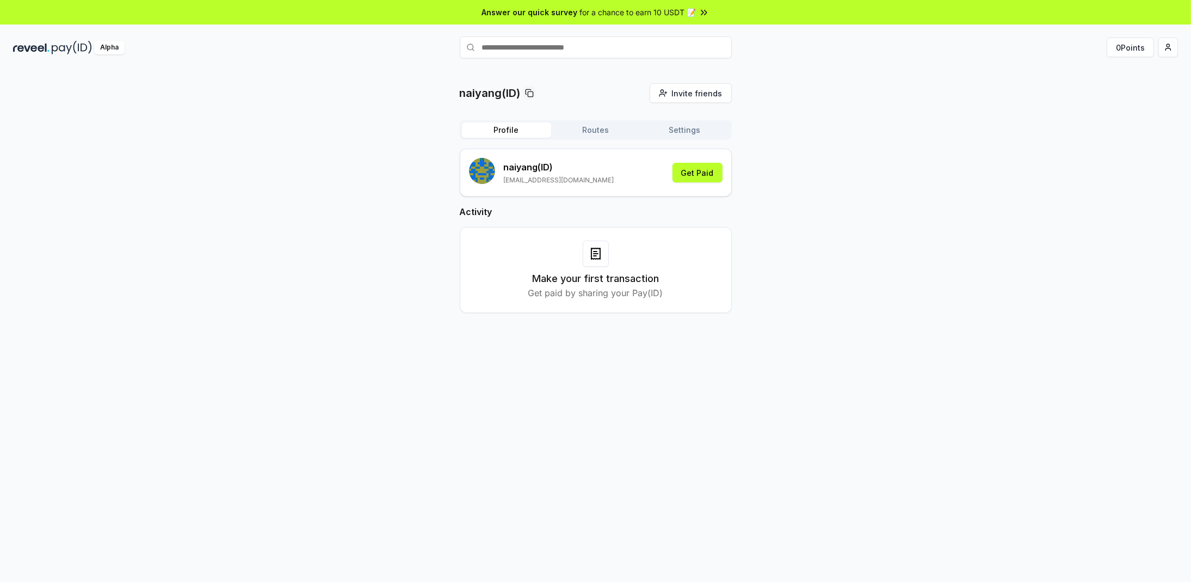
click at [780, 221] on div "naiyang(ID) Invite friends Invite Profile Routes Settings naiyang (ID) lionlai0…" at bounding box center [595, 206] width 1165 height 247
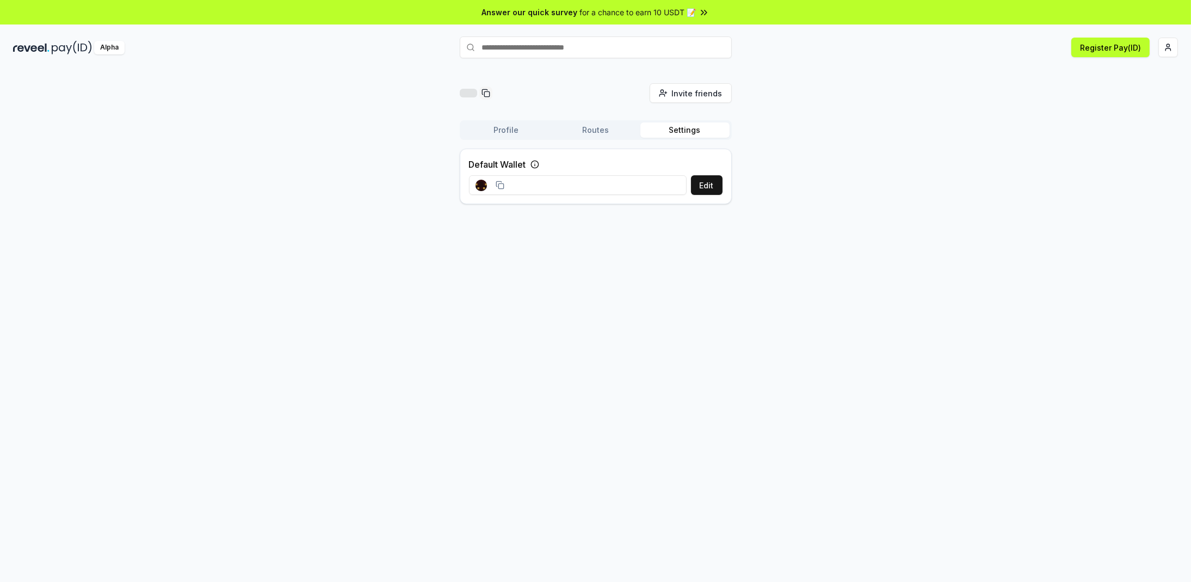
click at [1098, 35] on div "Alpha Register Pay(ID)" at bounding box center [595, 47] width 1191 height 28
click at [1108, 42] on button "Register Pay(ID)" at bounding box center [1110, 48] width 78 height 20
click at [1171, 41] on html "Answer our quick survey for a chance to earn 10 USDT 📝 Alpha Register Pay(ID) C…" at bounding box center [595, 291] width 1191 height 582
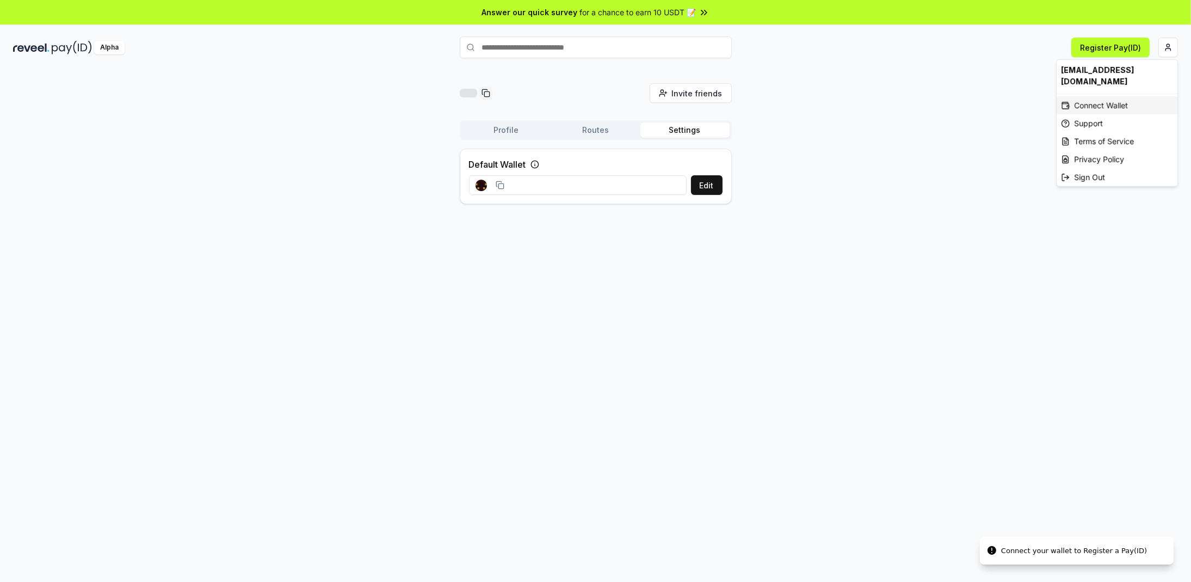
click at [1126, 96] on div "Connect Wallet" at bounding box center [1116, 105] width 121 height 18
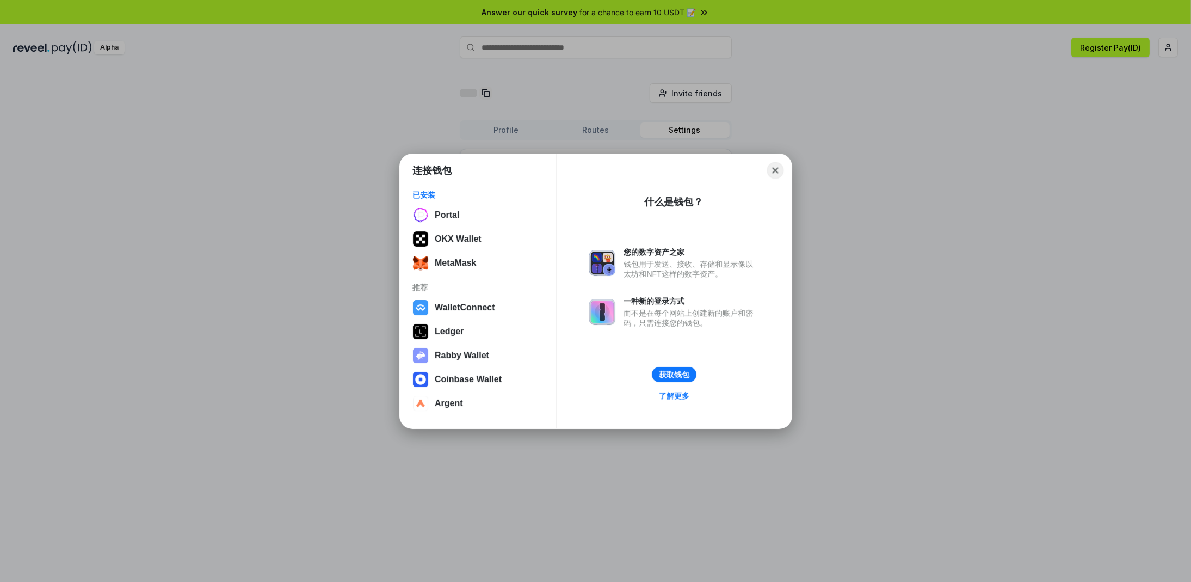
click at [774, 171] on button "Close" at bounding box center [775, 170] width 17 height 17
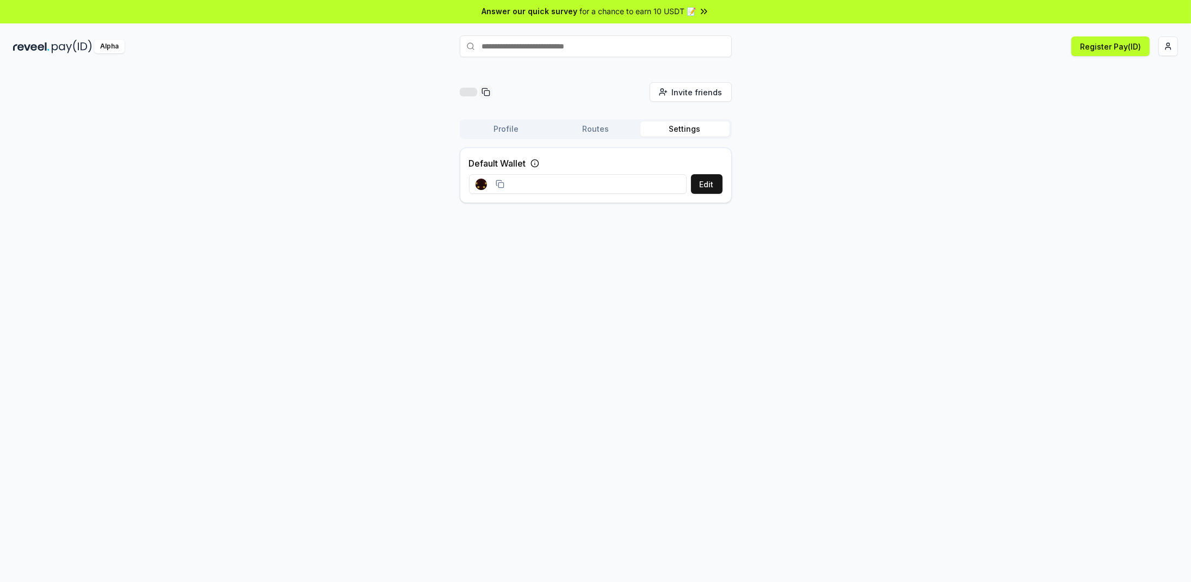
scroll to position [2, 0]
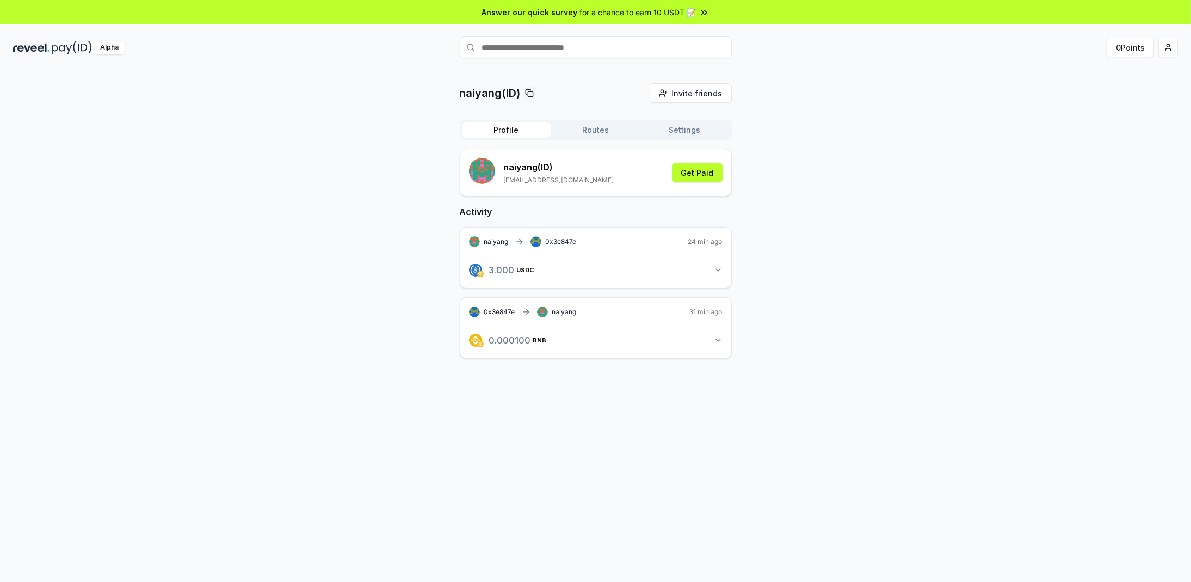
click at [900, 326] on div "naiyang(ID) Invite friends Invite Profile Routes Settings [GEOGRAPHIC_DATA] ([G…" at bounding box center [595, 229] width 1165 height 293
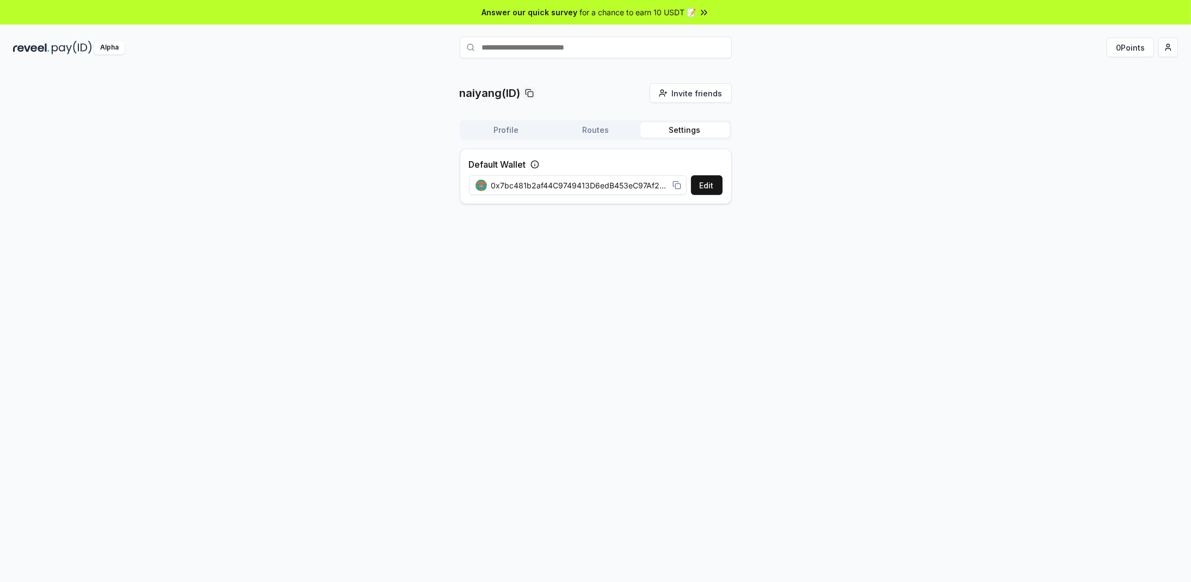
click at [676, 131] on button "Settings" at bounding box center [684, 129] width 89 height 15
click at [701, 183] on button "Edit" at bounding box center [707, 185] width 32 height 20
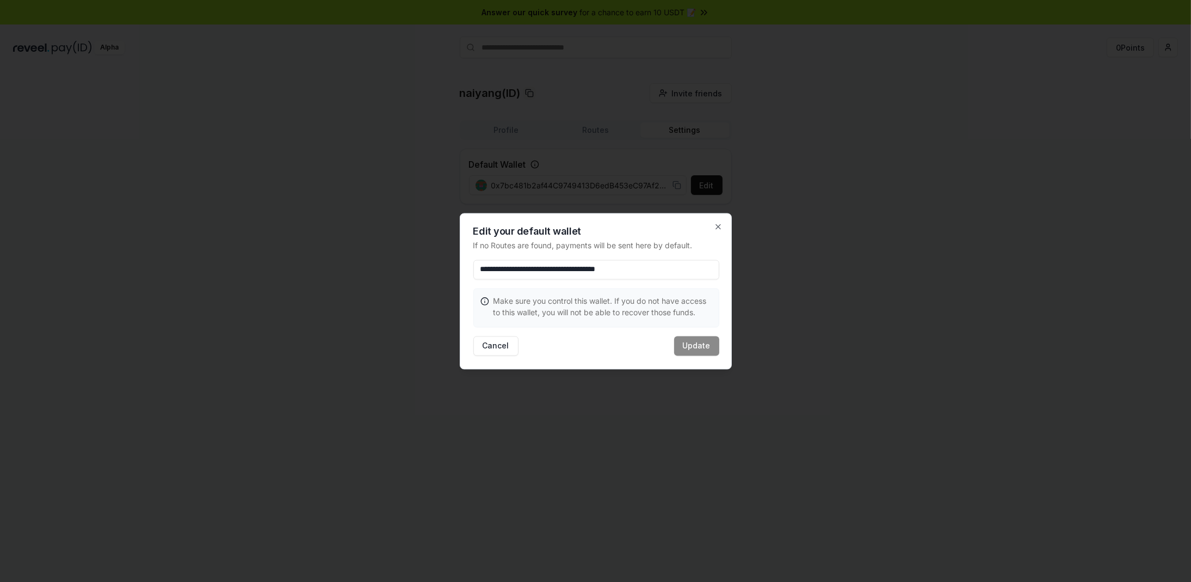
click at [682, 275] on input "**********" at bounding box center [596, 269] width 246 height 20
drag, startPoint x: 669, startPoint y: 271, endPoint x: 676, endPoint y: 271, distance: 6.5
click at [669, 271] on input "**********" at bounding box center [596, 269] width 246 height 20
drag, startPoint x: 684, startPoint y: 271, endPoint x: 375, endPoint y: 281, distance: 309.2
click at [375, 281] on body "**********" at bounding box center [595, 291] width 1191 height 582
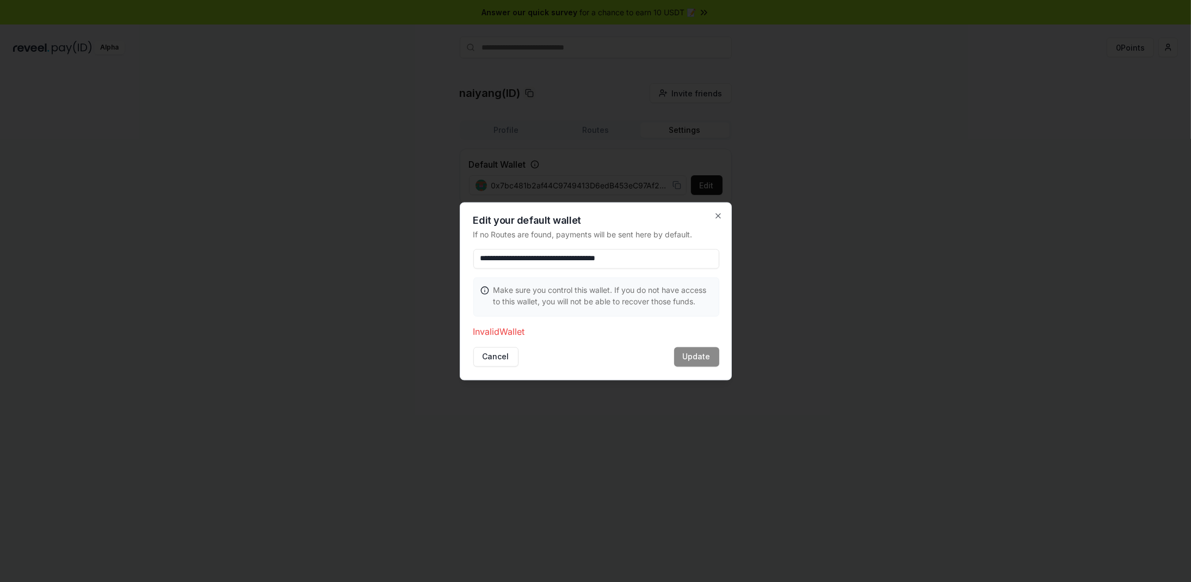
click at [668, 263] on input "**********" at bounding box center [596, 259] width 246 height 20
drag, startPoint x: 689, startPoint y: 257, endPoint x: 245, endPoint y: 277, distance: 444.4
click at [245, 277] on body "**********" at bounding box center [595, 291] width 1191 height 582
type input "**********"
click at [487, 347] on button "Cancel" at bounding box center [495, 357] width 45 height 20
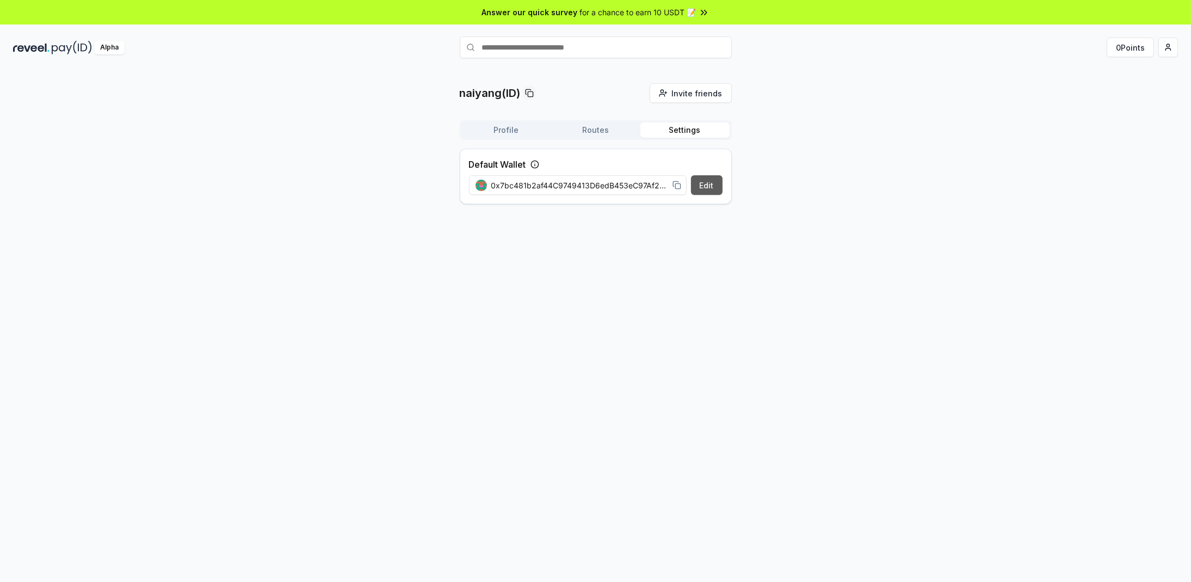
click at [695, 184] on button "Edit" at bounding box center [707, 185] width 32 height 20
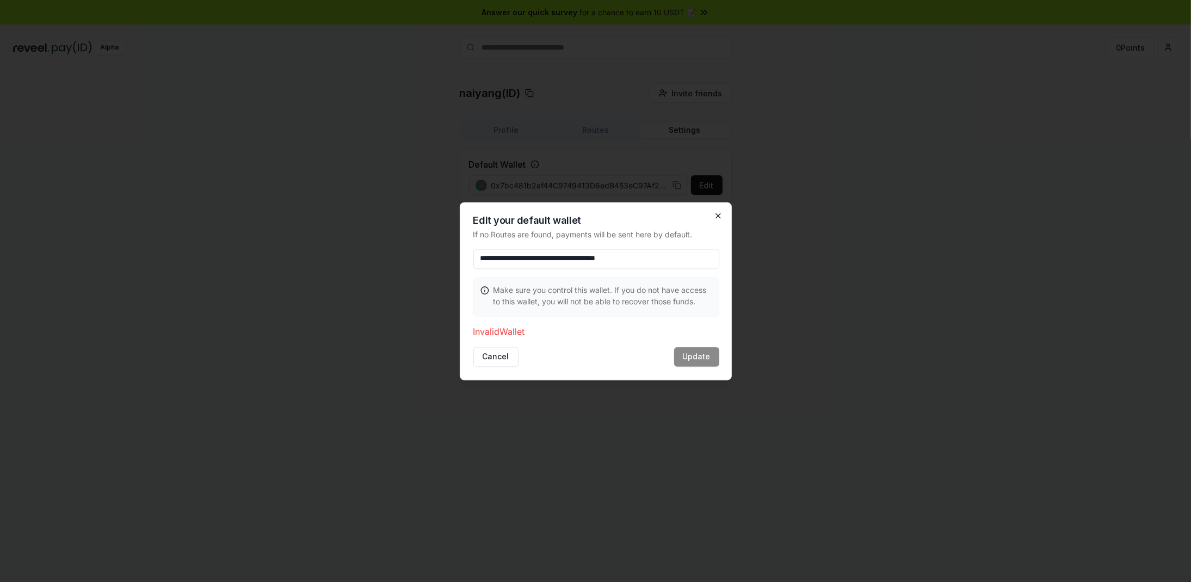
type input "**********"
click at [716, 212] on icon "button" at bounding box center [718, 215] width 9 height 9
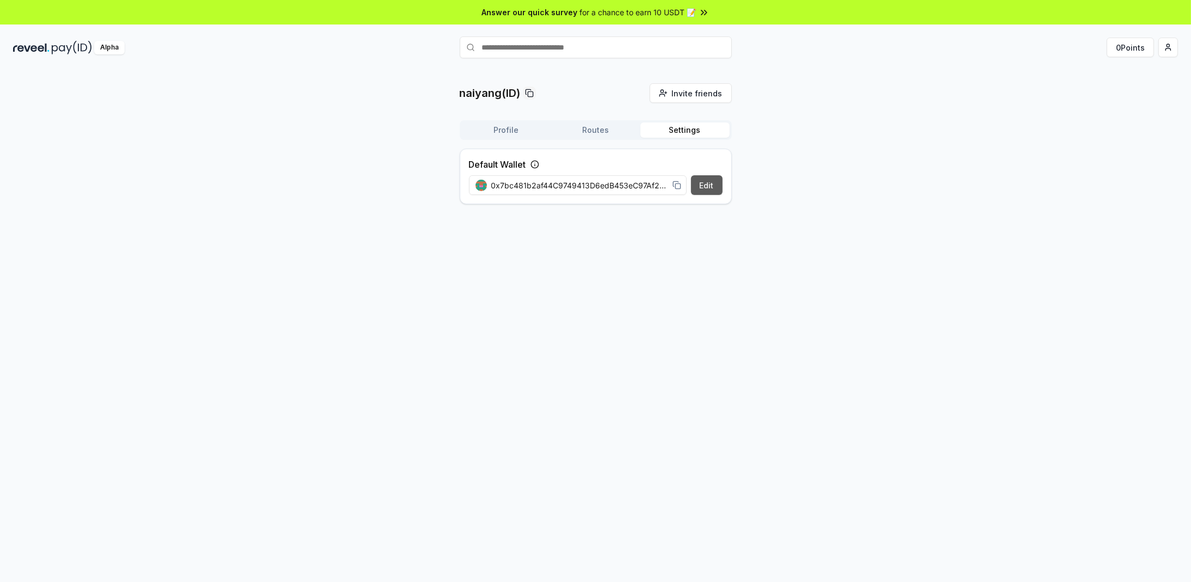
click at [704, 183] on button "Edit" at bounding box center [707, 185] width 32 height 20
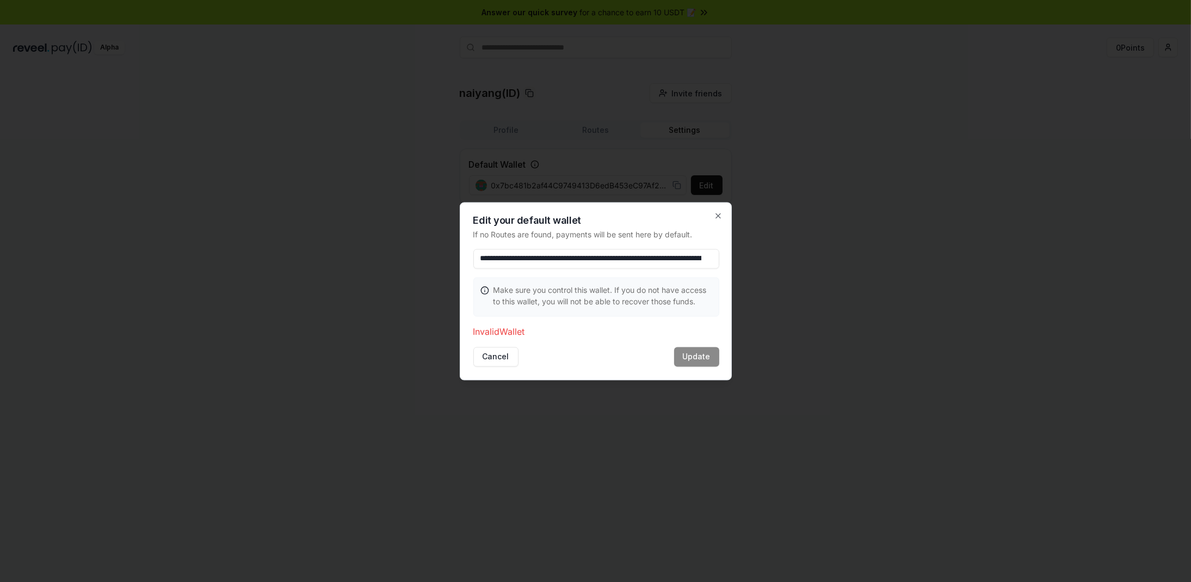
scroll to position [0, 149]
type input "**********"
click at [507, 360] on button "Cancel" at bounding box center [495, 357] width 45 height 20
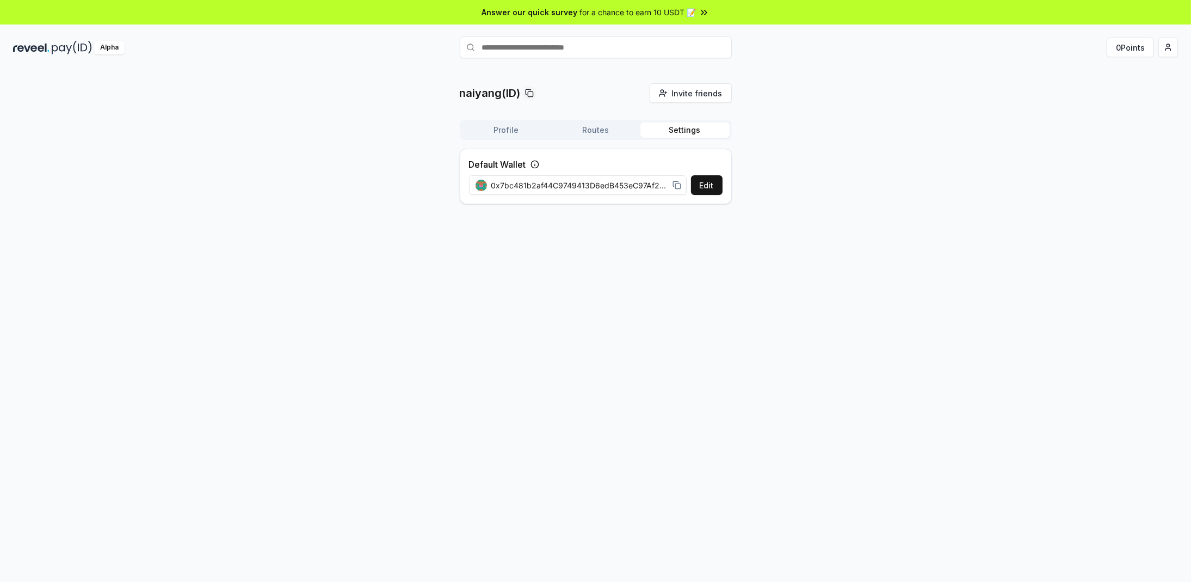
click at [675, 186] on icon at bounding box center [676, 185] width 9 height 9
click at [712, 188] on button "Edit" at bounding box center [707, 185] width 32 height 20
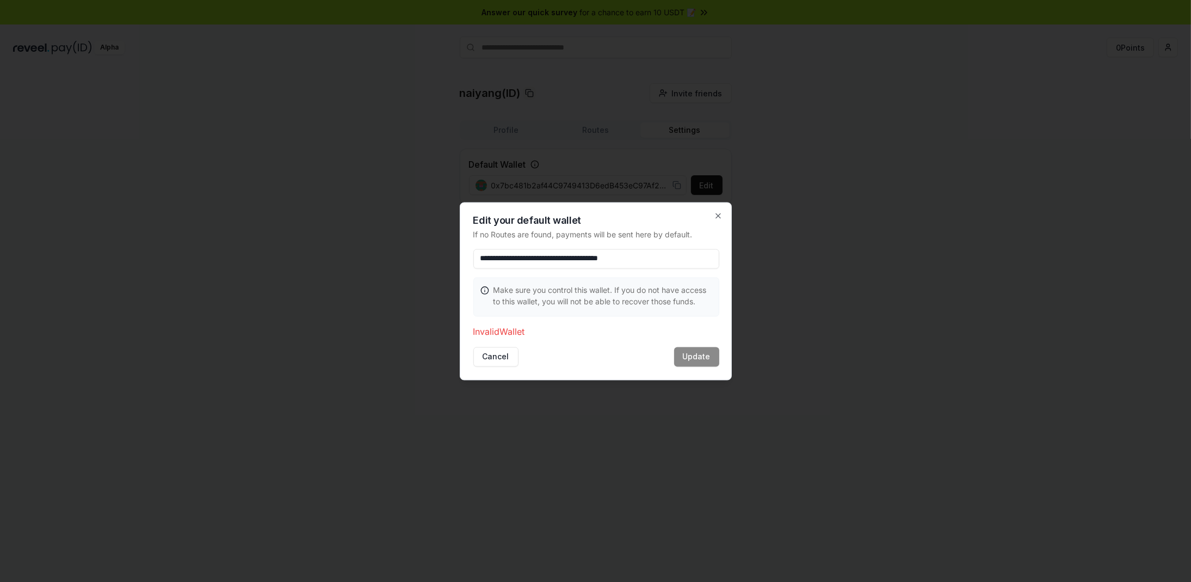
click at [691, 257] on input "**********" at bounding box center [596, 259] width 246 height 20
drag, startPoint x: 649, startPoint y: 259, endPoint x: 485, endPoint y: 261, distance: 164.3
click at [485, 261] on input "**********" at bounding box center [596, 259] width 246 height 20
paste input
click at [486, 257] on input "**********" at bounding box center [596, 259] width 246 height 20
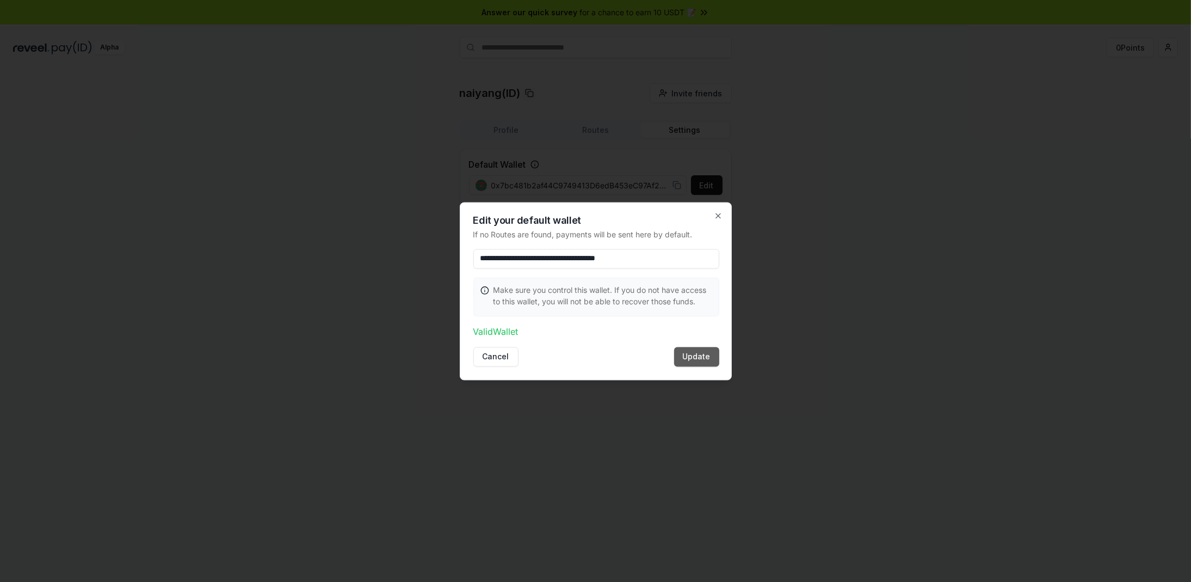
type input "**********"
click at [707, 355] on button "Update" at bounding box center [696, 357] width 45 height 20
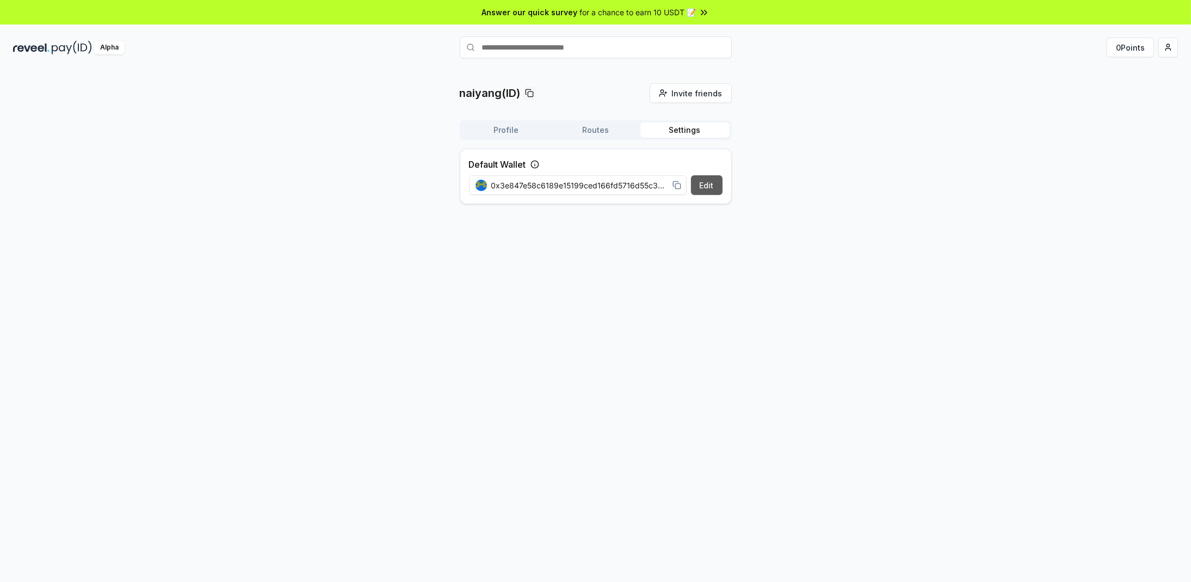
click at [716, 181] on button "Edit" at bounding box center [707, 185] width 32 height 20
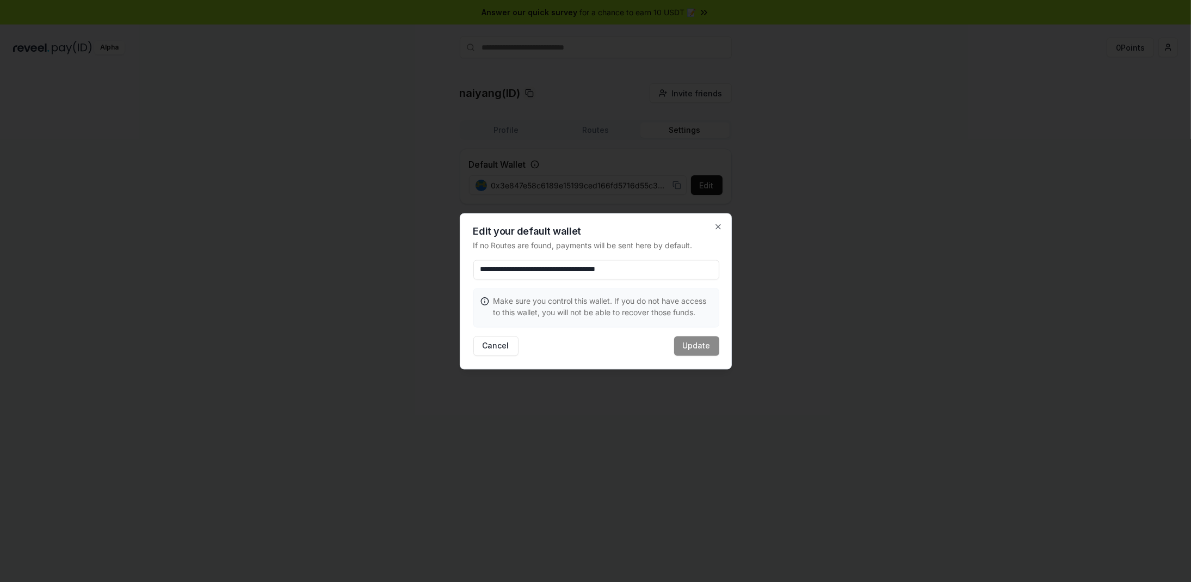
click at [770, 296] on div at bounding box center [595, 291] width 1191 height 582
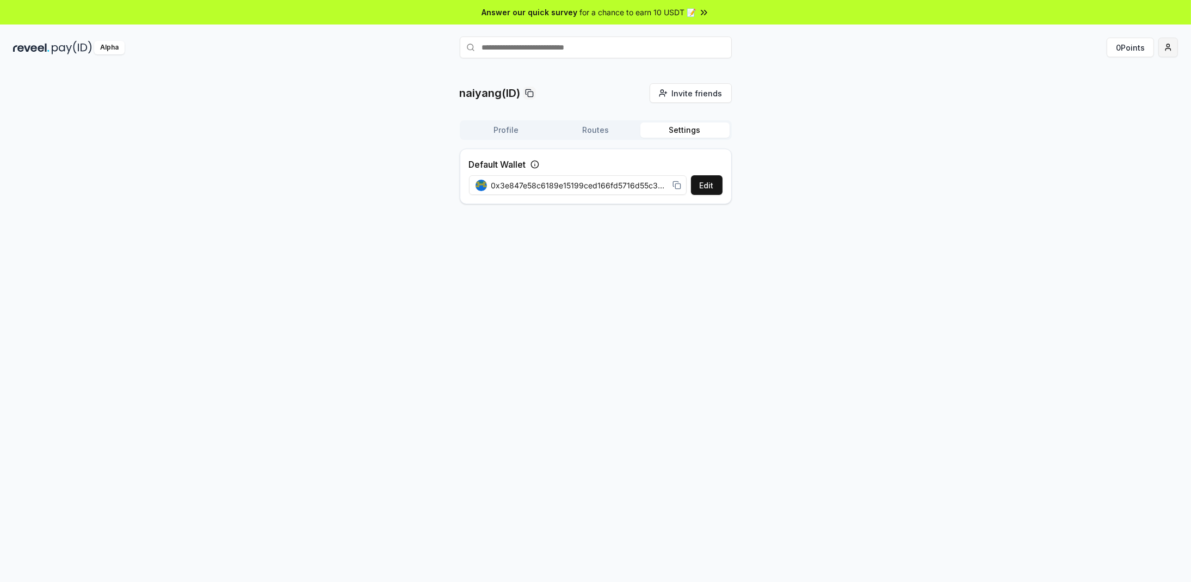
click at [1164, 48] on html "Answer our quick survey for a chance to earn 10 USDT 📝 Alpha 0 Points naiyang(I…" at bounding box center [595, 291] width 1191 height 582
click at [1087, 108] on div "Connect Wallet" at bounding box center [1116, 112] width 121 height 18
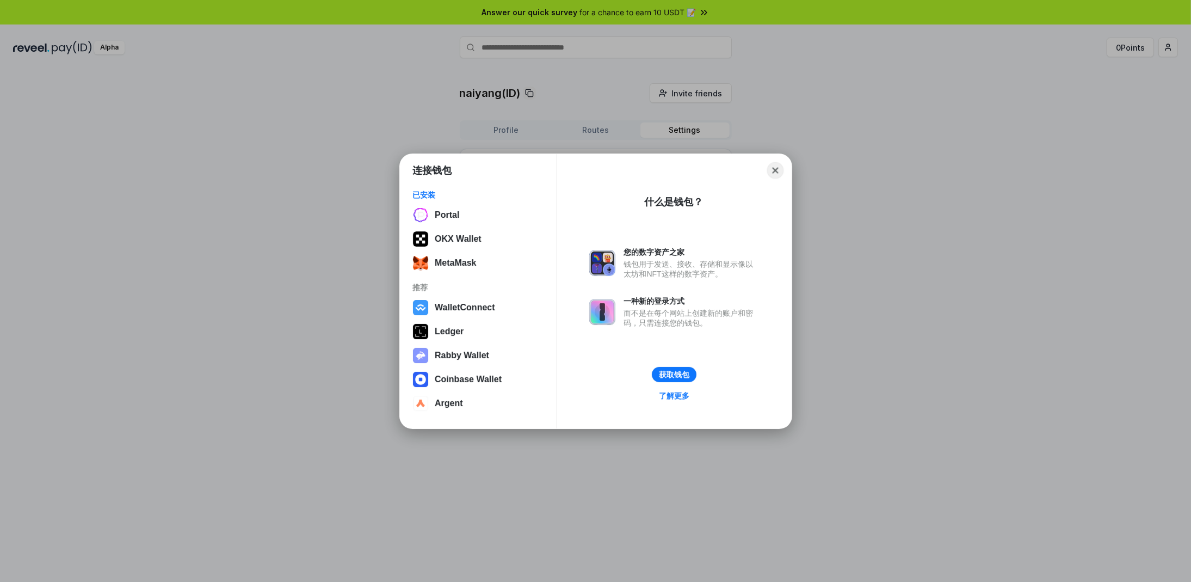
click at [773, 164] on button "Close" at bounding box center [775, 170] width 17 height 17
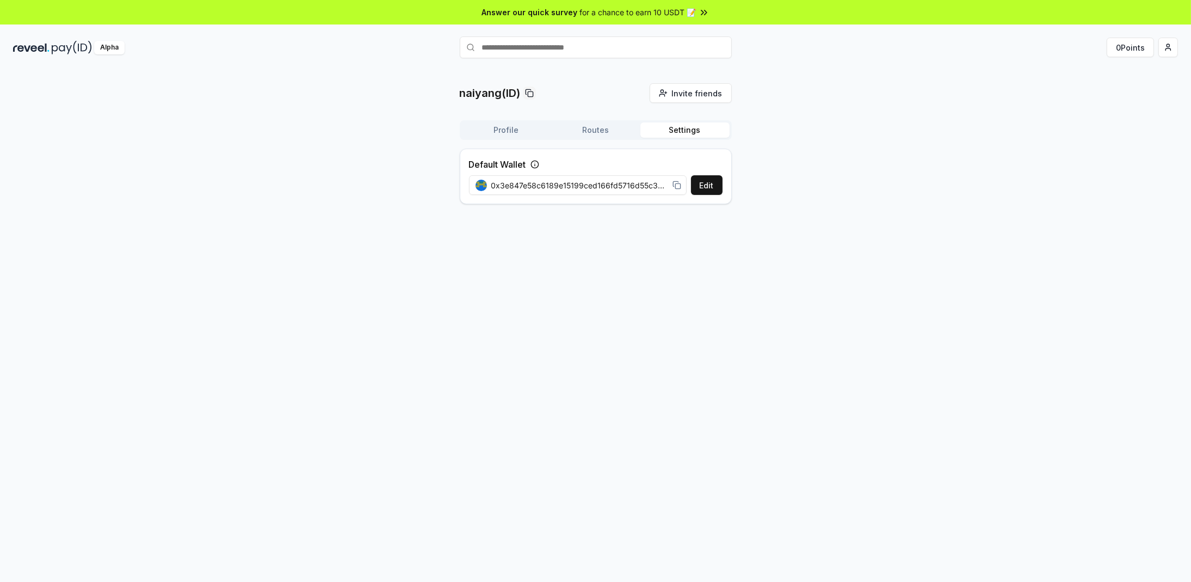
click at [886, 165] on div "naiyang(ID) Invite friends Invite Profile Routes Settings Default Wallet Edit 0…" at bounding box center [595, 147] width 1165 height 129
click at [718, 182] on button "Edit" at bounding box center [707, 185] width 32 height 20
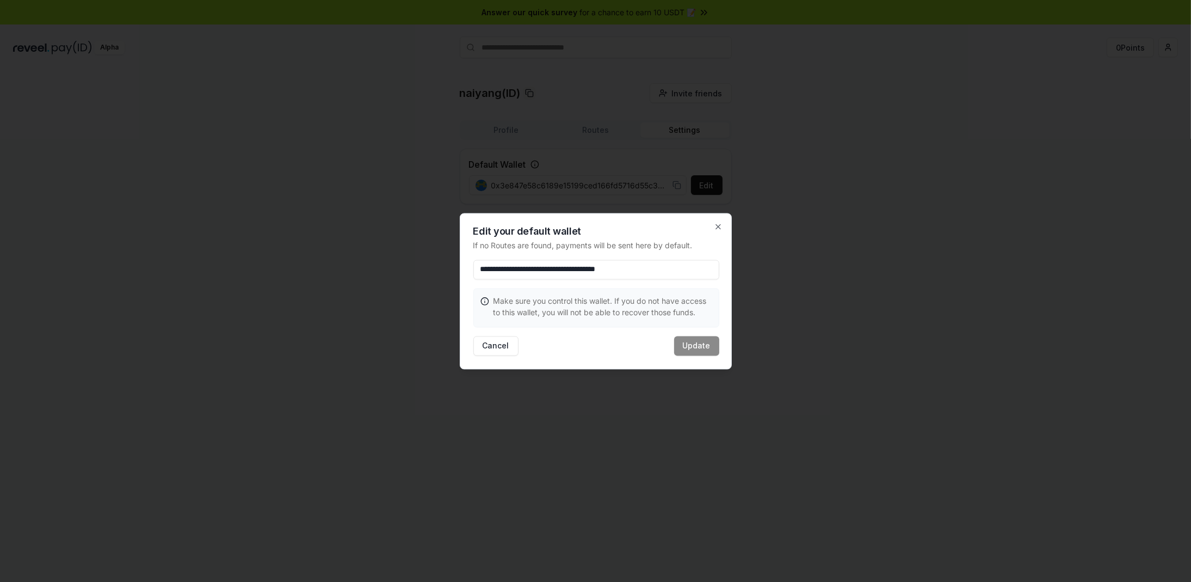
click at [783, 224] on div at bounding box center [595, 291] width 1191 height 582
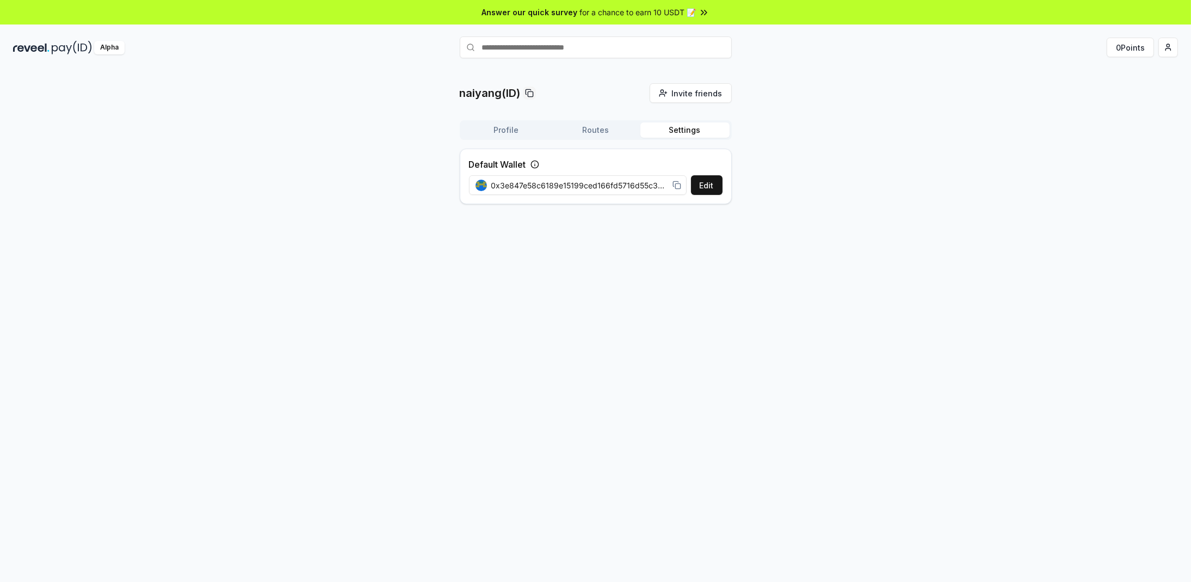
click at [709, 264] on div "naiyang(ID) Invite friends Invite Profile Routes Settings Default Wallet Edit 0…" at bounding box center [595, 336] width 1191 height 551
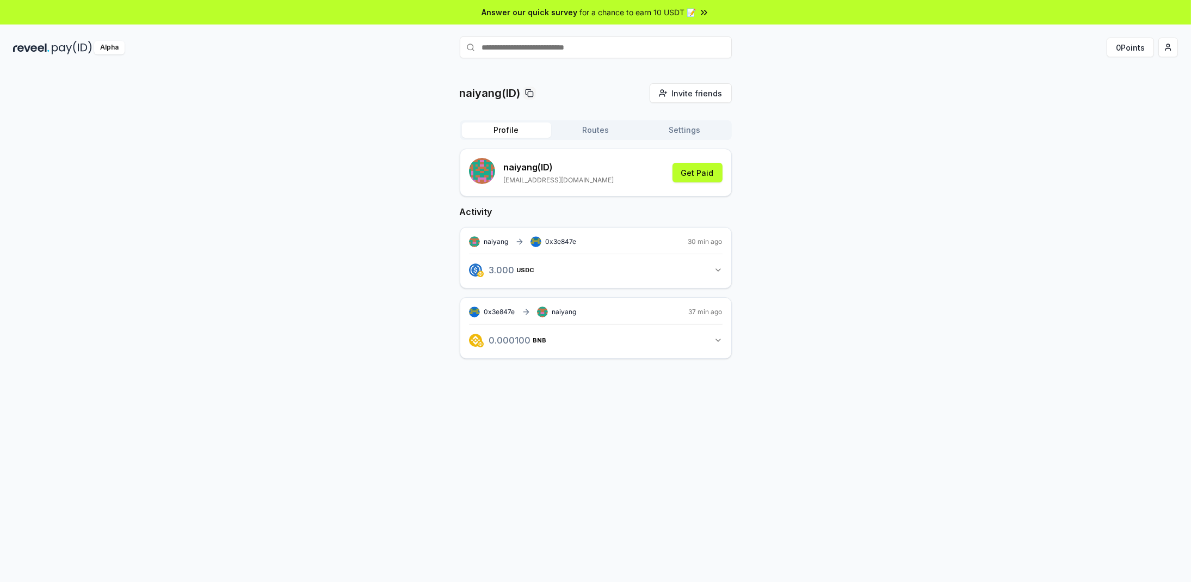
click at [562, 242] on span "0x3e847e" at bounding box center [561, 241] width 31 height 8
click at [701, 270] on button "3.000 USDC 3 USDC" at bounding box center [596, 270] width 254 height 18
